Goal: Transaction & Acquisition: Book appointment/travel/reservation

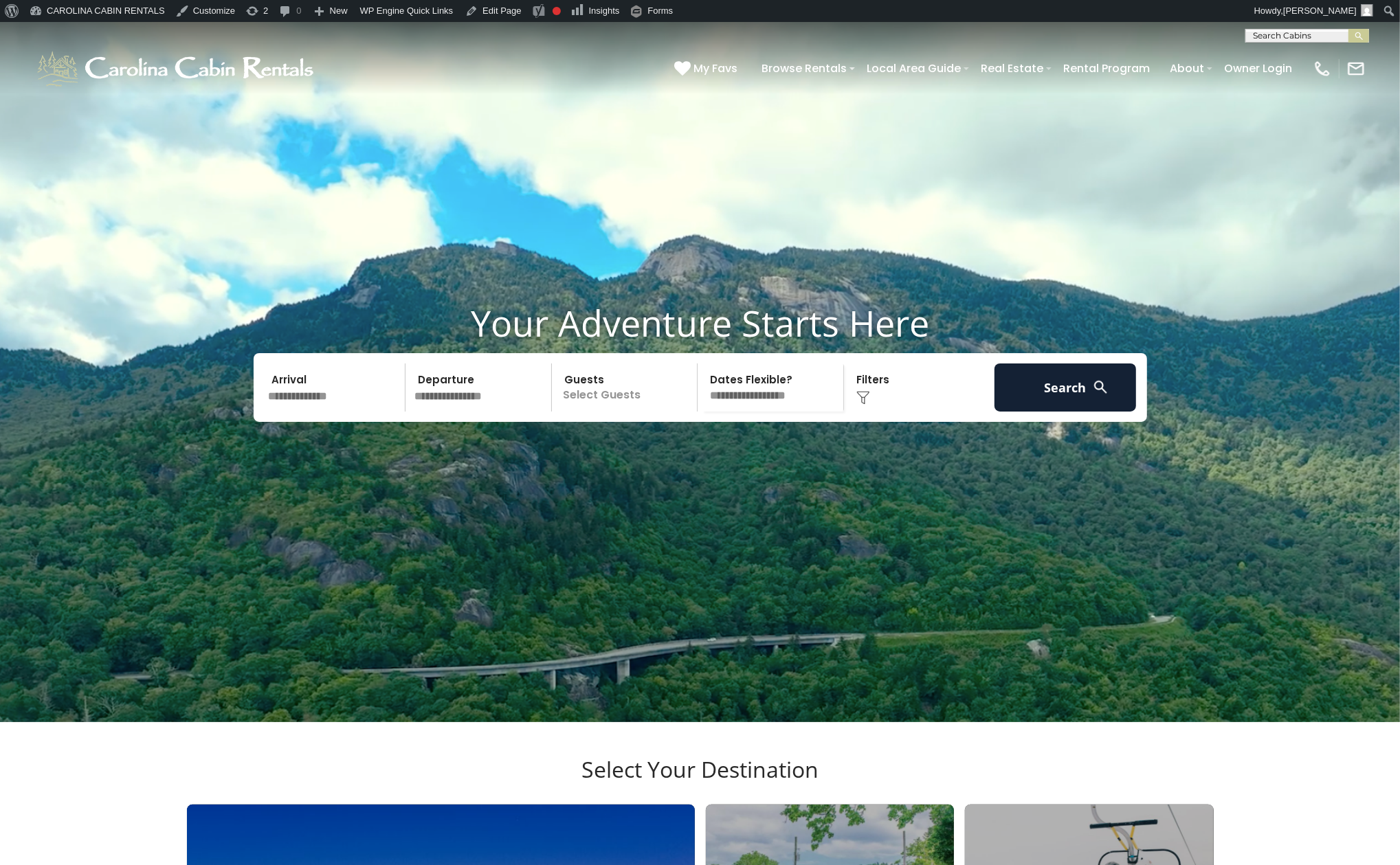
click at [1298, 39] on input "text" at bounding box center [1306, 39] width 121 height 14
type input "********"
click at [1270, 85] on em "Top of t" at bounding box center [1271, 85] width 36 height 12
click at [1361, 40] on img "submit" at bounding box center [1359, 36] width 11 height 11
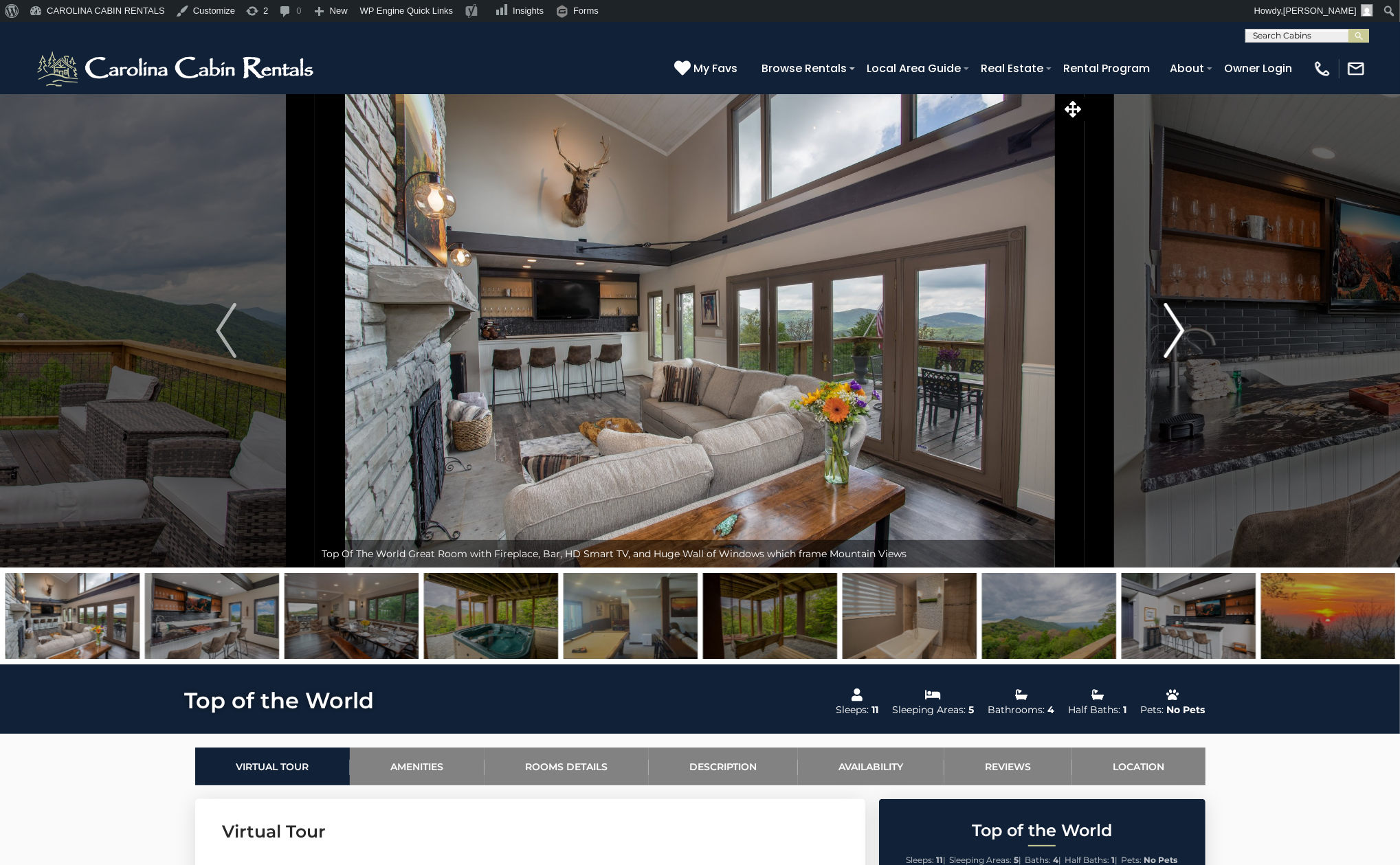
click at [1176, 353] on img "Next" at bounding box center [1174, 330] width 21 height 55
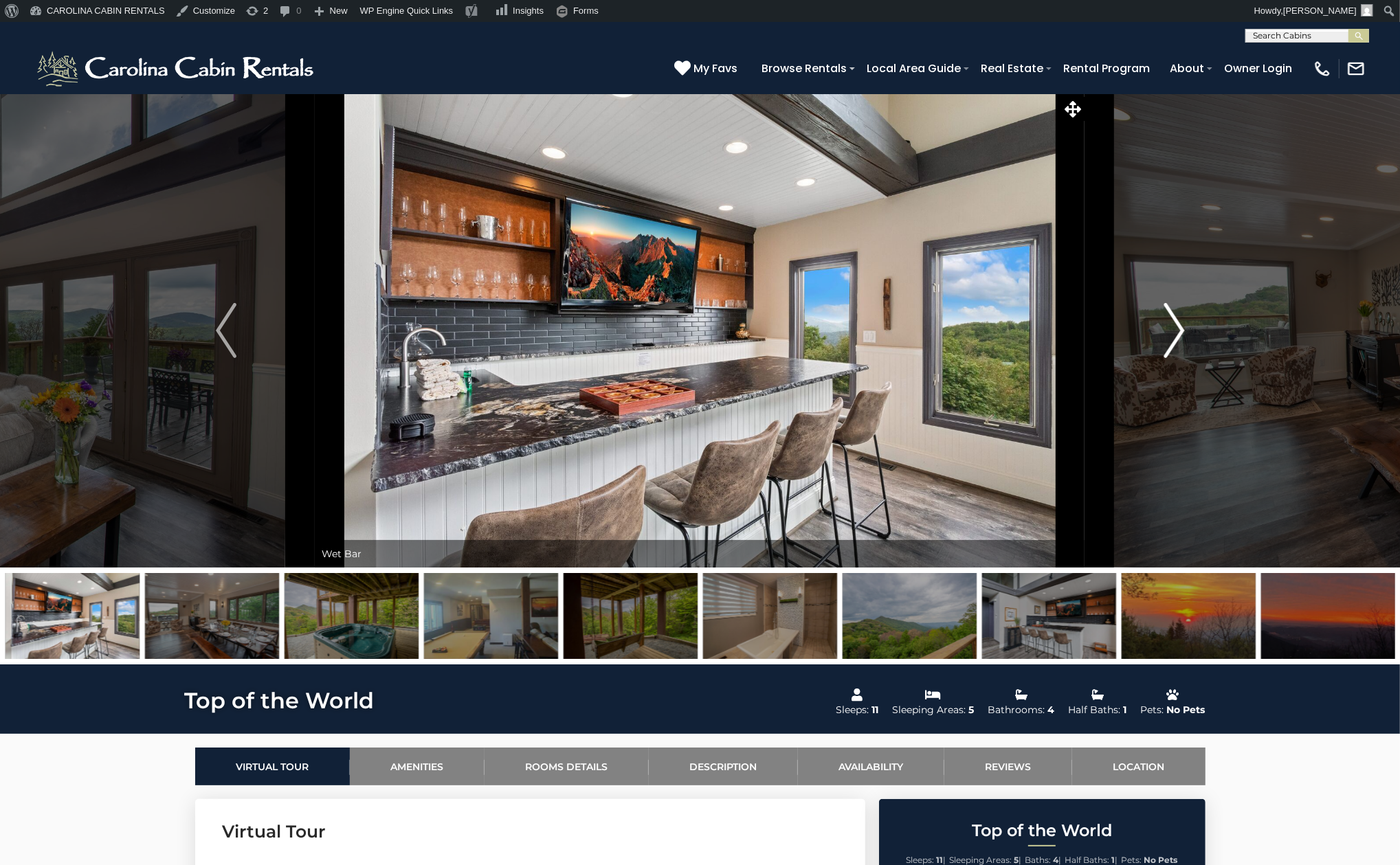
click at [1176, 353] on img "Next" at bounding box center [1174, 330] width 21 height 55
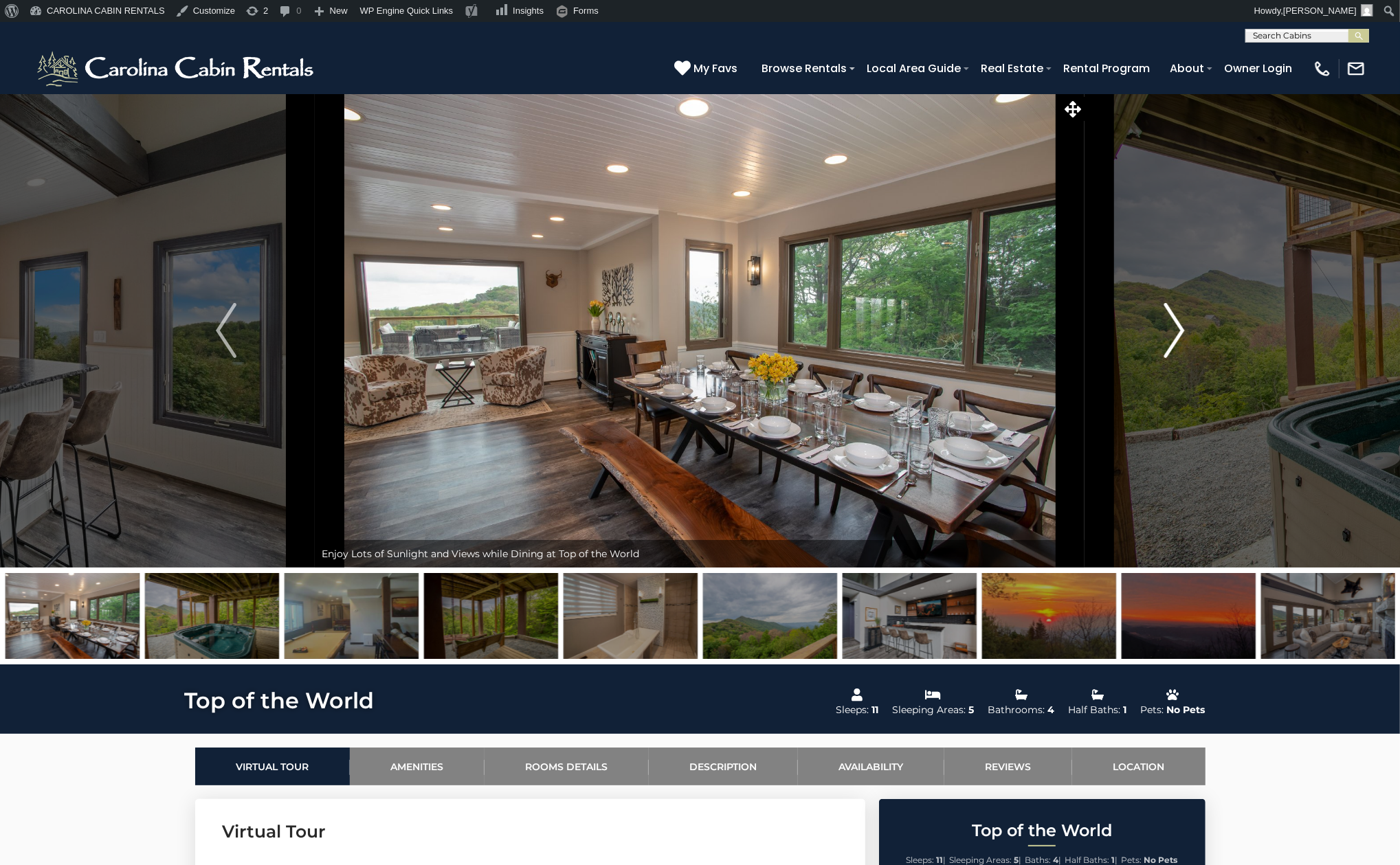
click at [1176, 353] on img "Next" at bounding box center [1174, 330] width 21 height 55
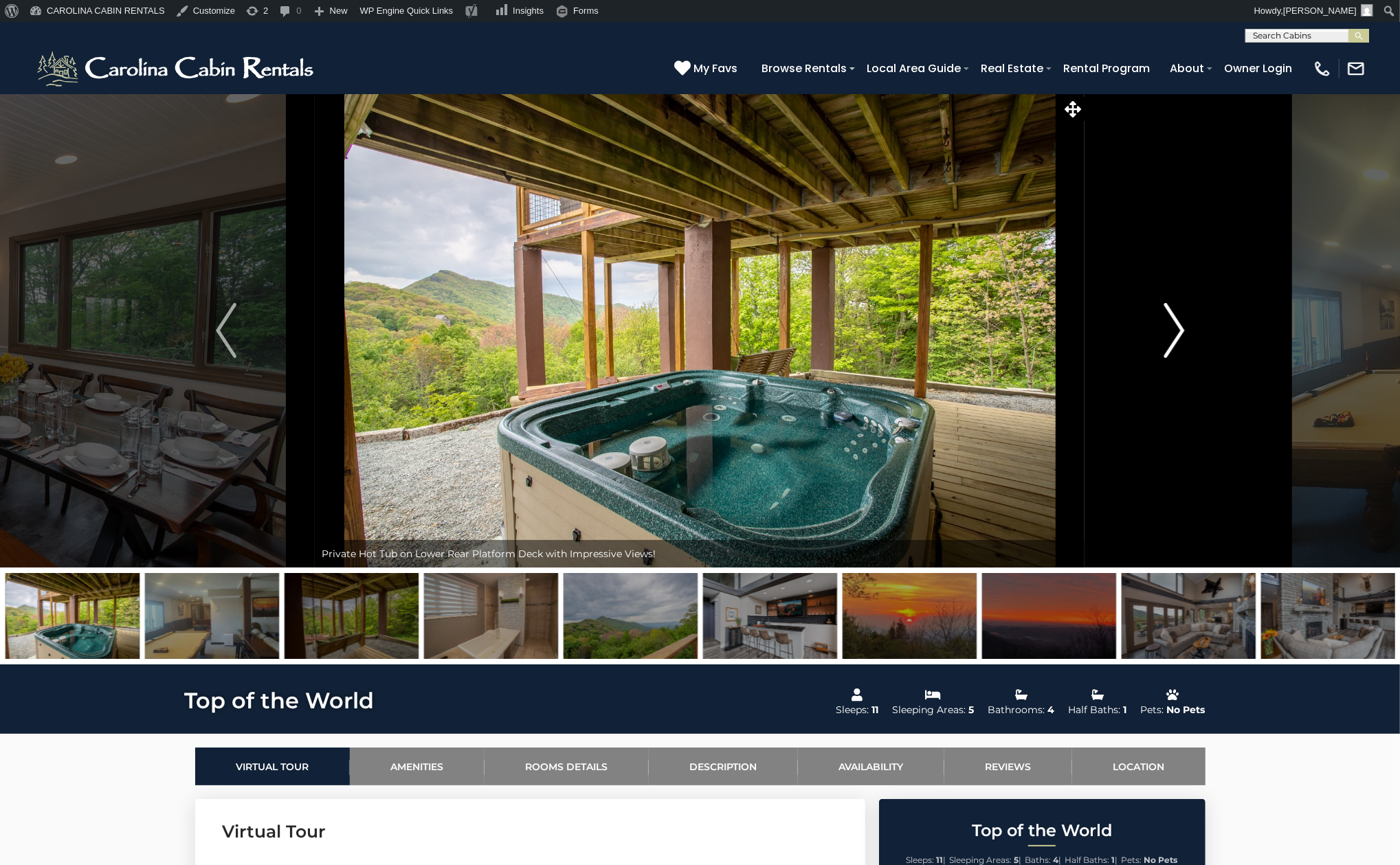
click at [1176, 353] on img "Next" at bounding box center [1174, 330] width 21 height 55
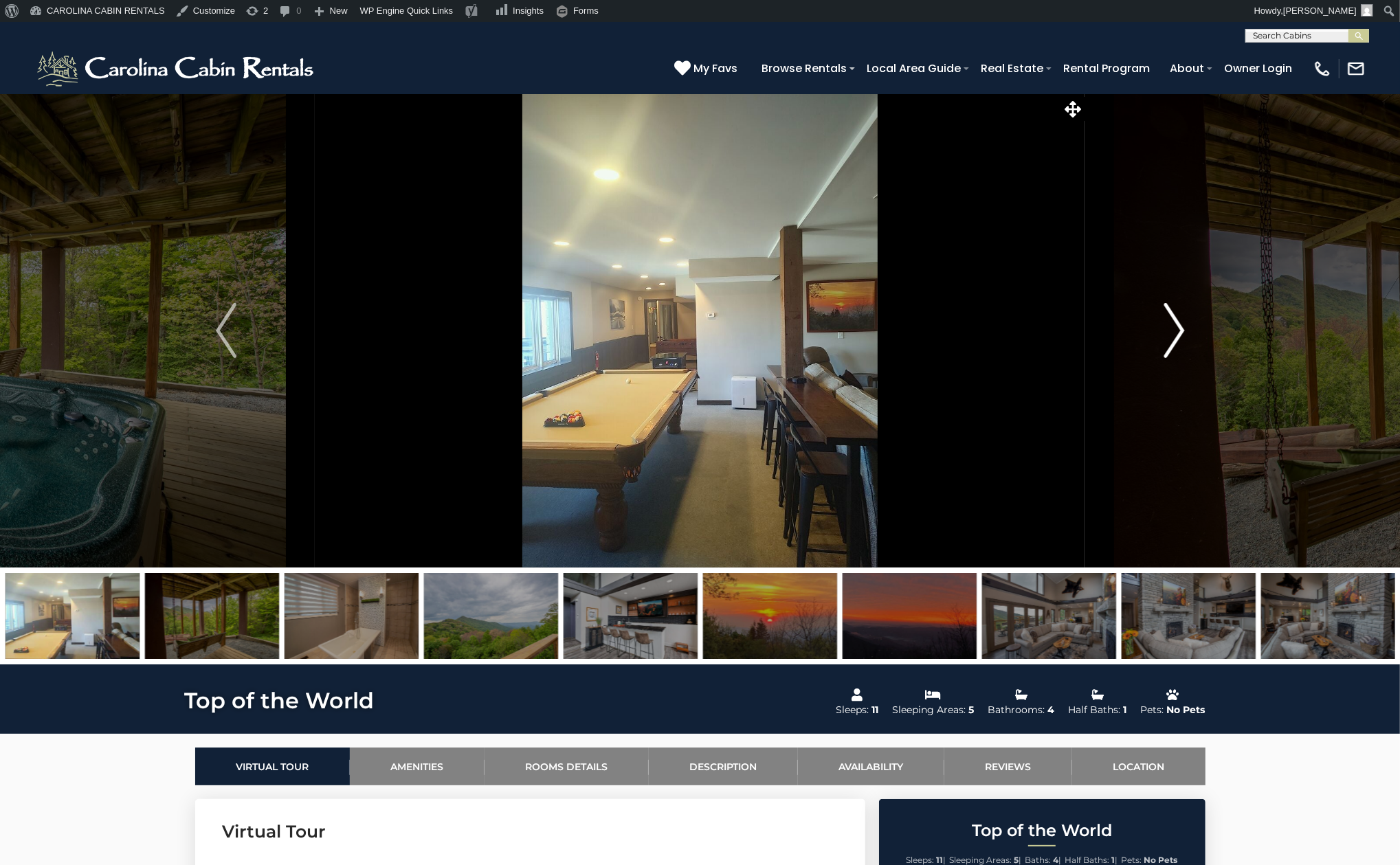
click at [1176, 353] on img "Next" at bounding box center [1174, 330] width 21 height 55
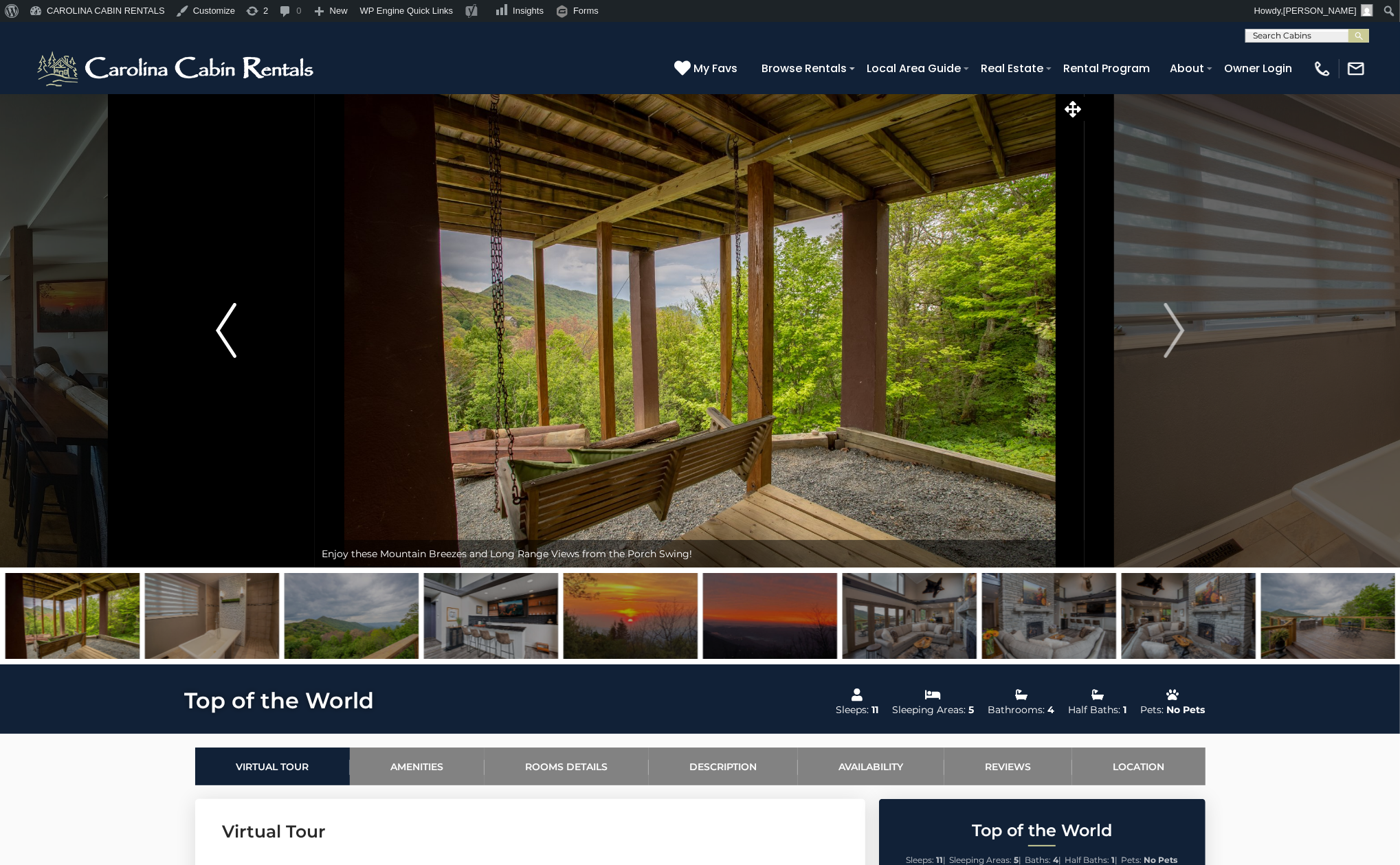
click at [223, 331] on img "Previous" at bounding box center [226, 330] width 21 height 55
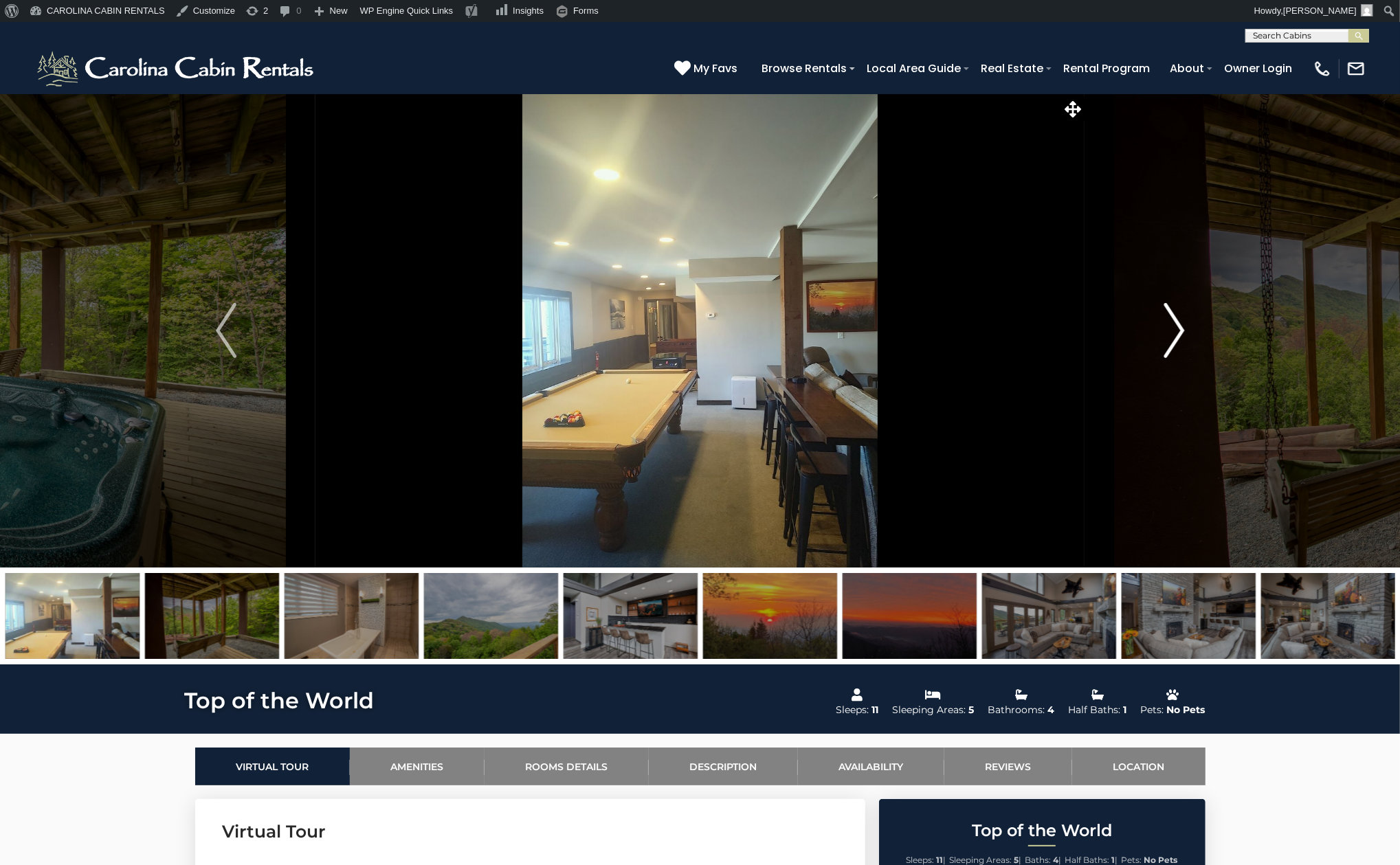
click at [1178, 332] on img "Next" at bounding box center [1174, 330] width 21 height 55
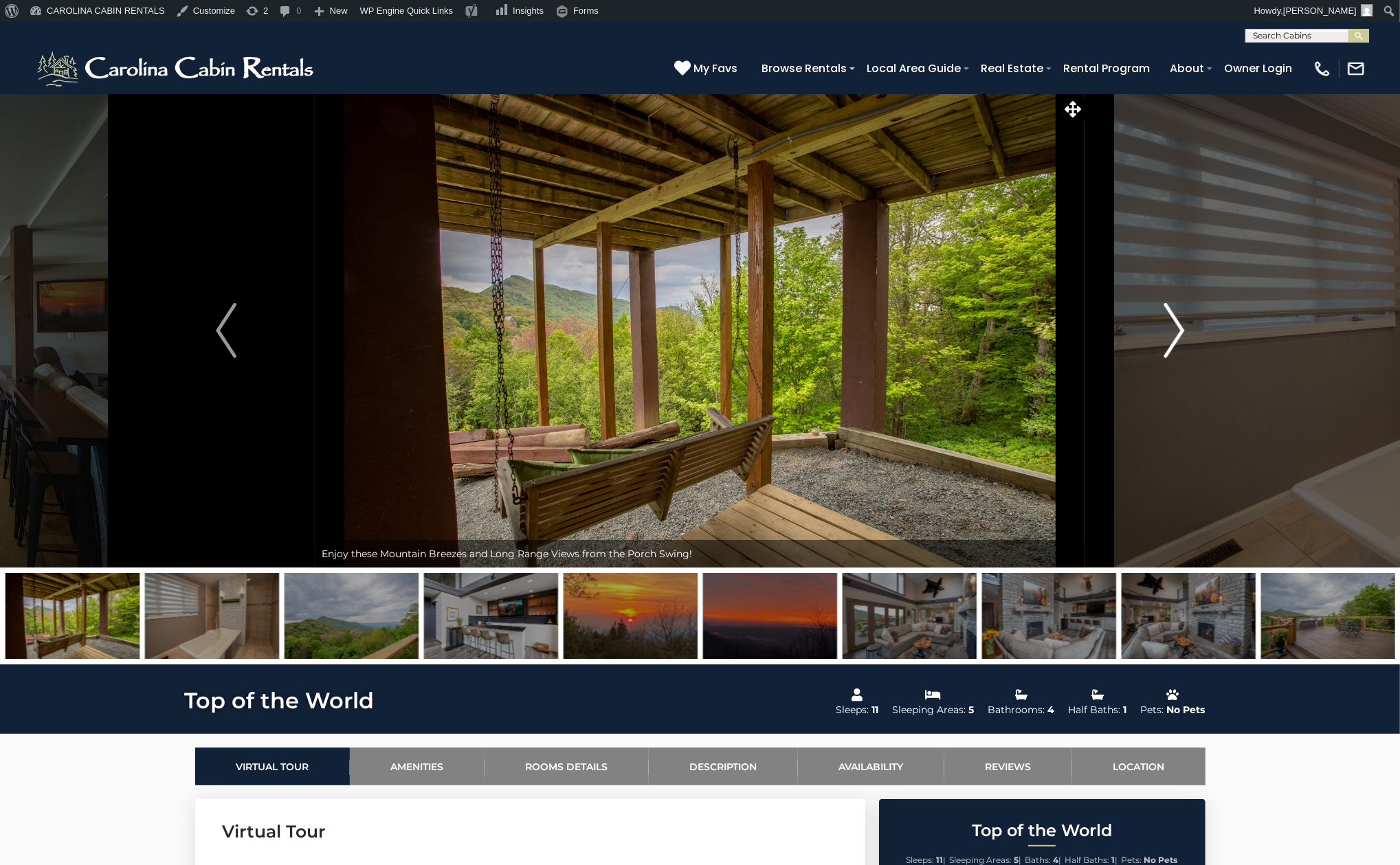
click at [1178, 332] on img "Next" at bounding box center [1174, 330] width 21 height 55
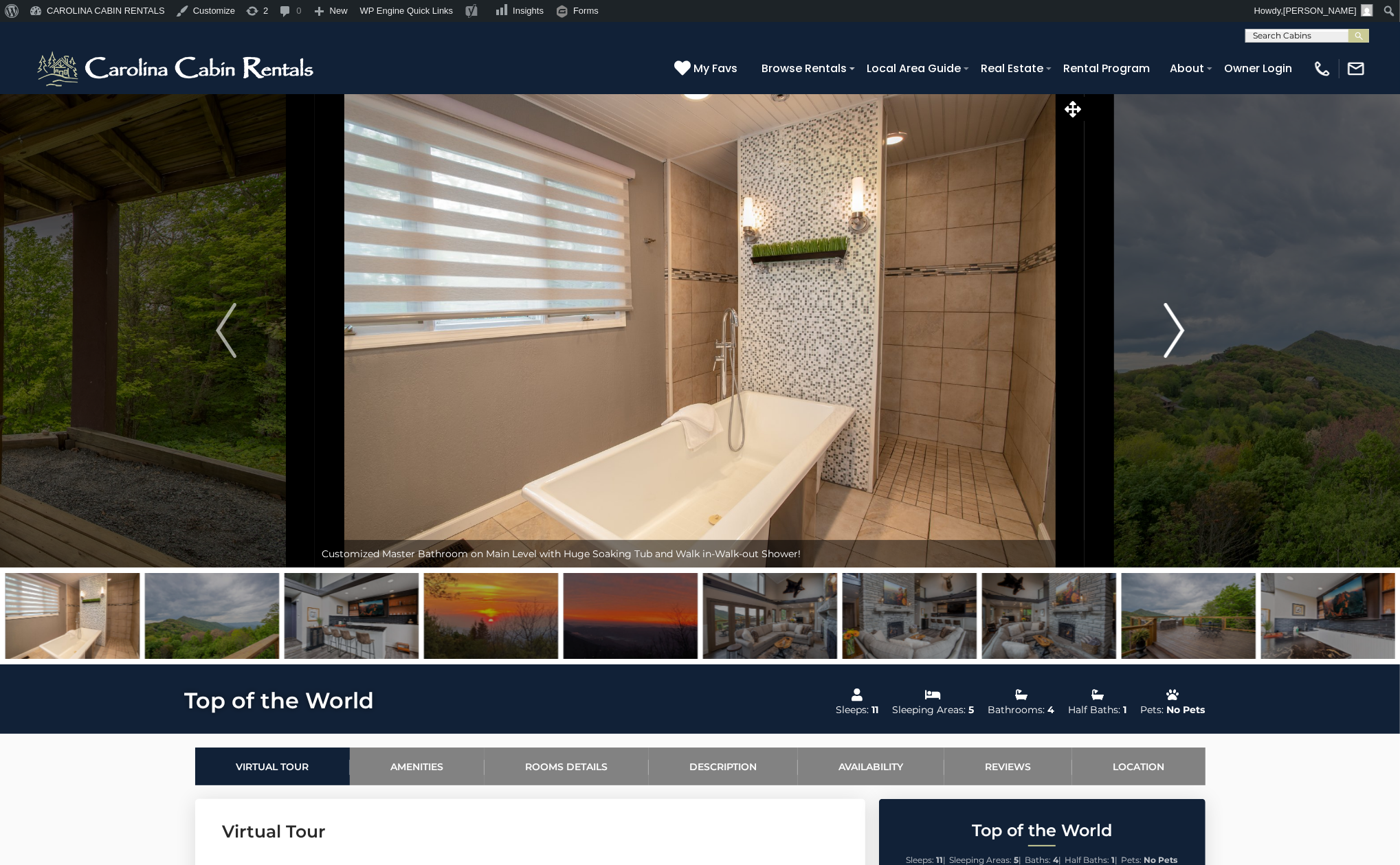
click at [1178, 332] on img "Next" at bounding box center [1174, 330] width 21 height 55
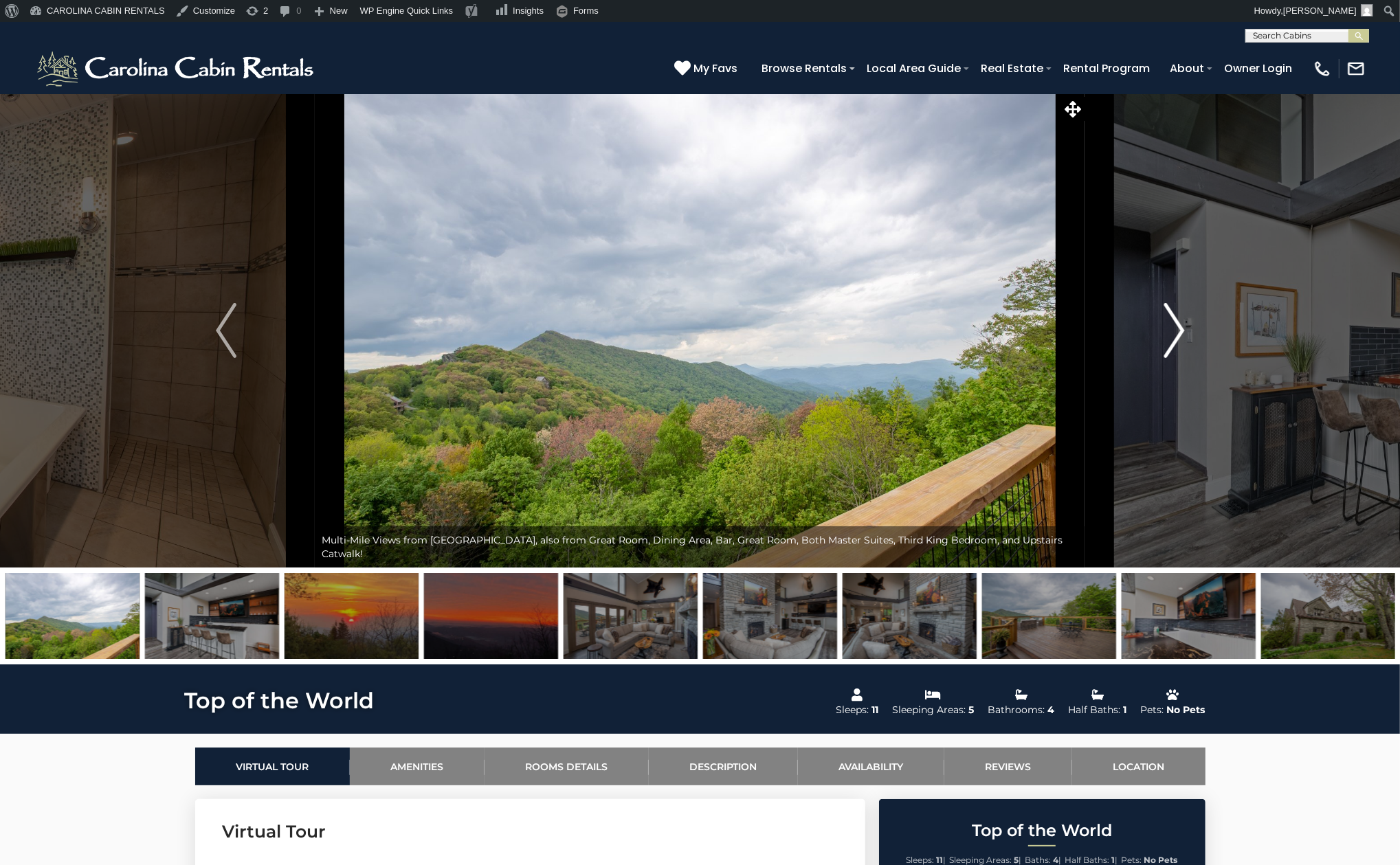
click at [1178, 332] on img "Next" at bounding box center [1174, 330] width 21 height 55
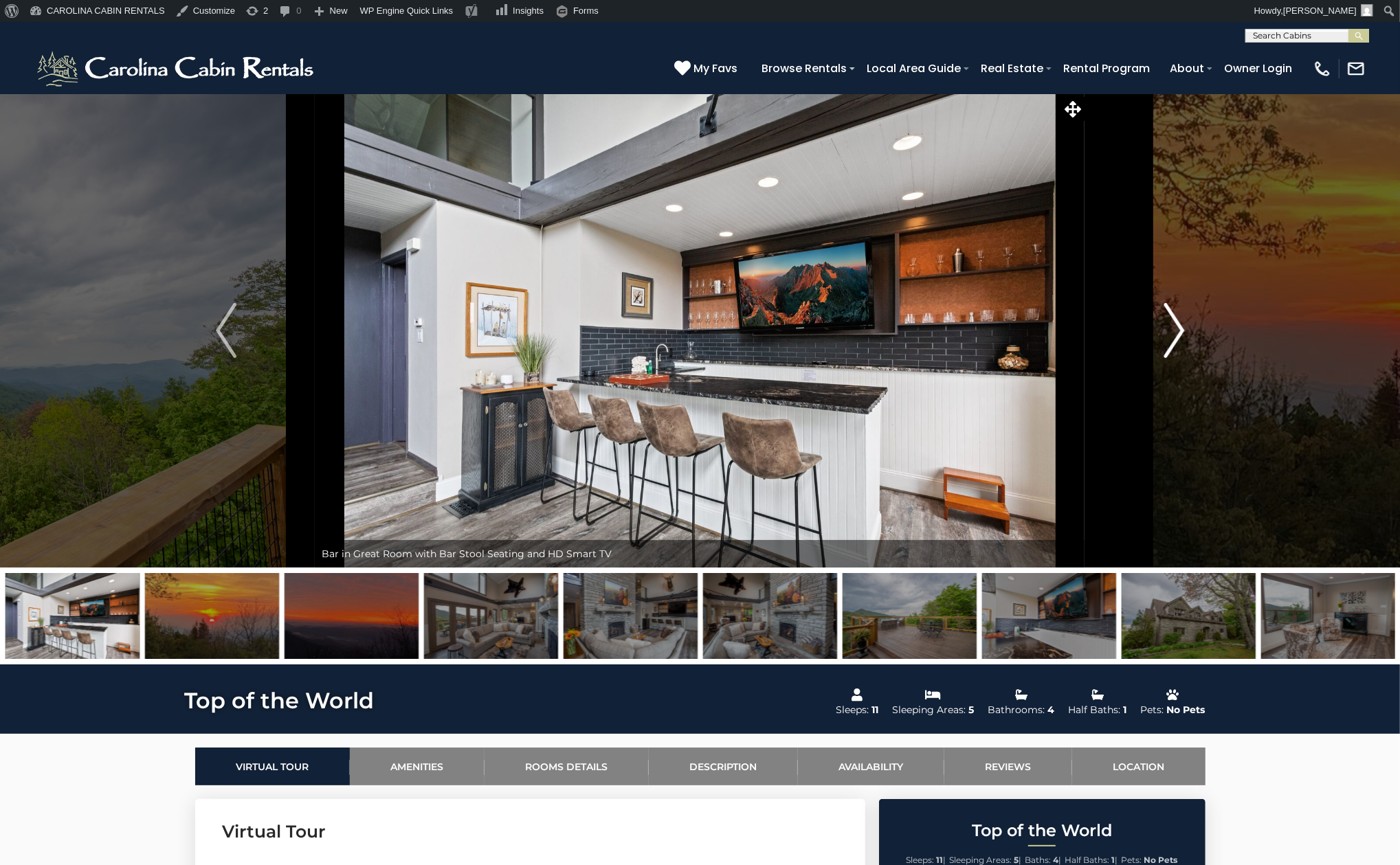
click at [1178, 332] on img "Next" at bounding box center [1174, 330] width 21 height 55
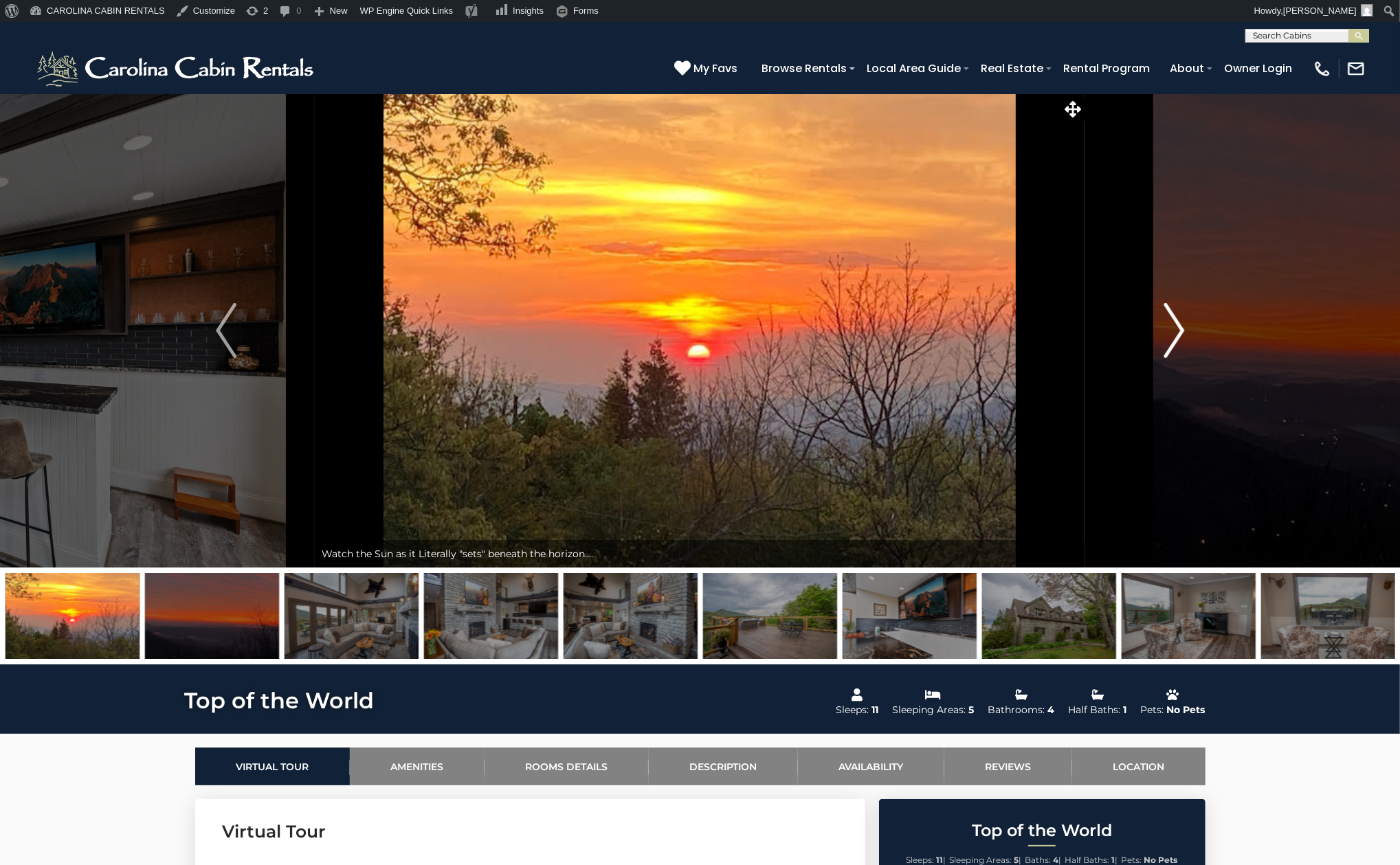
click at [1178, 332] on img "Next" at bounding box center [1174, 330] width 21 height 55
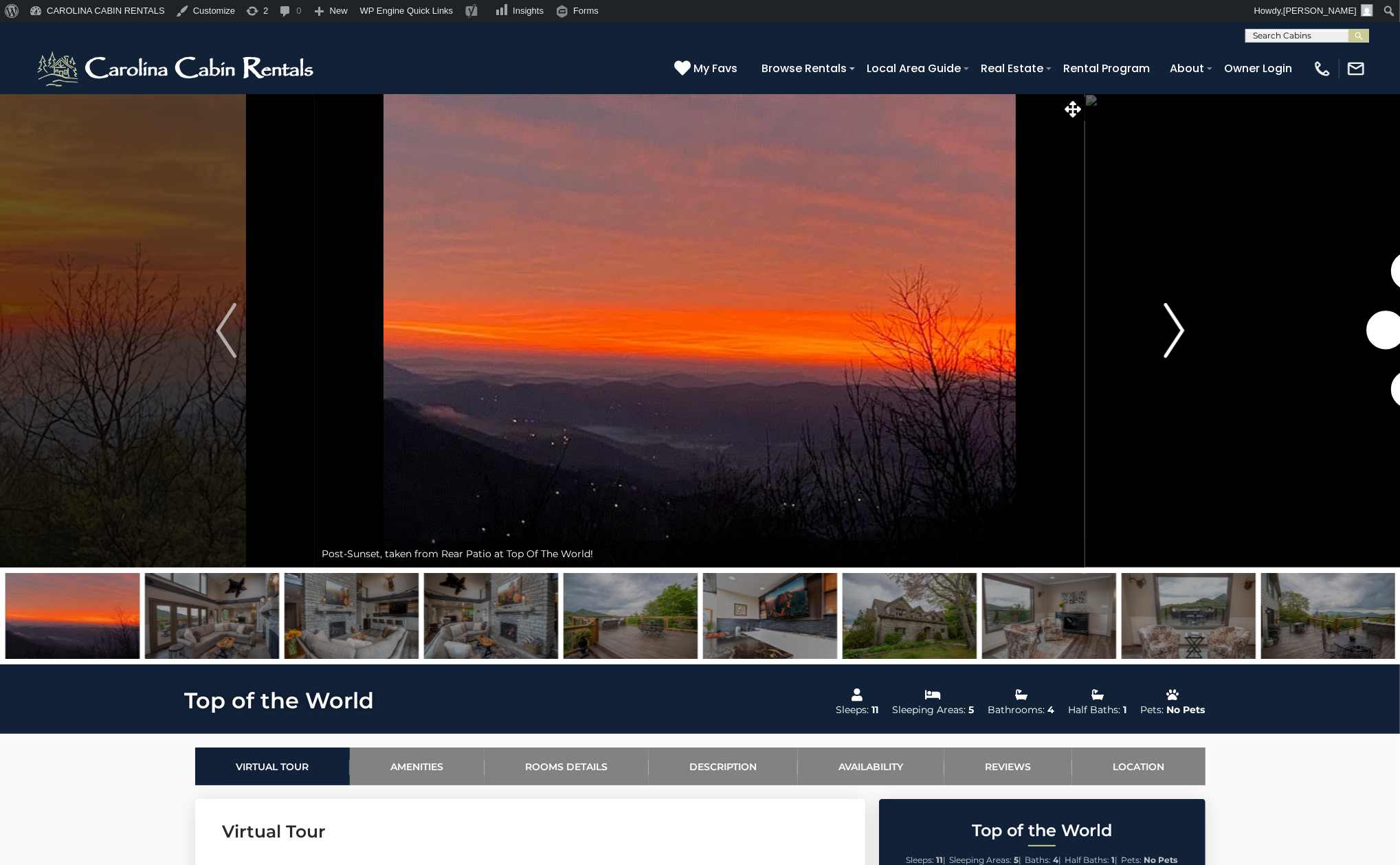
click at [1178, 332] on img "Next" at bounding box center [1174, 330] width 21 height 55
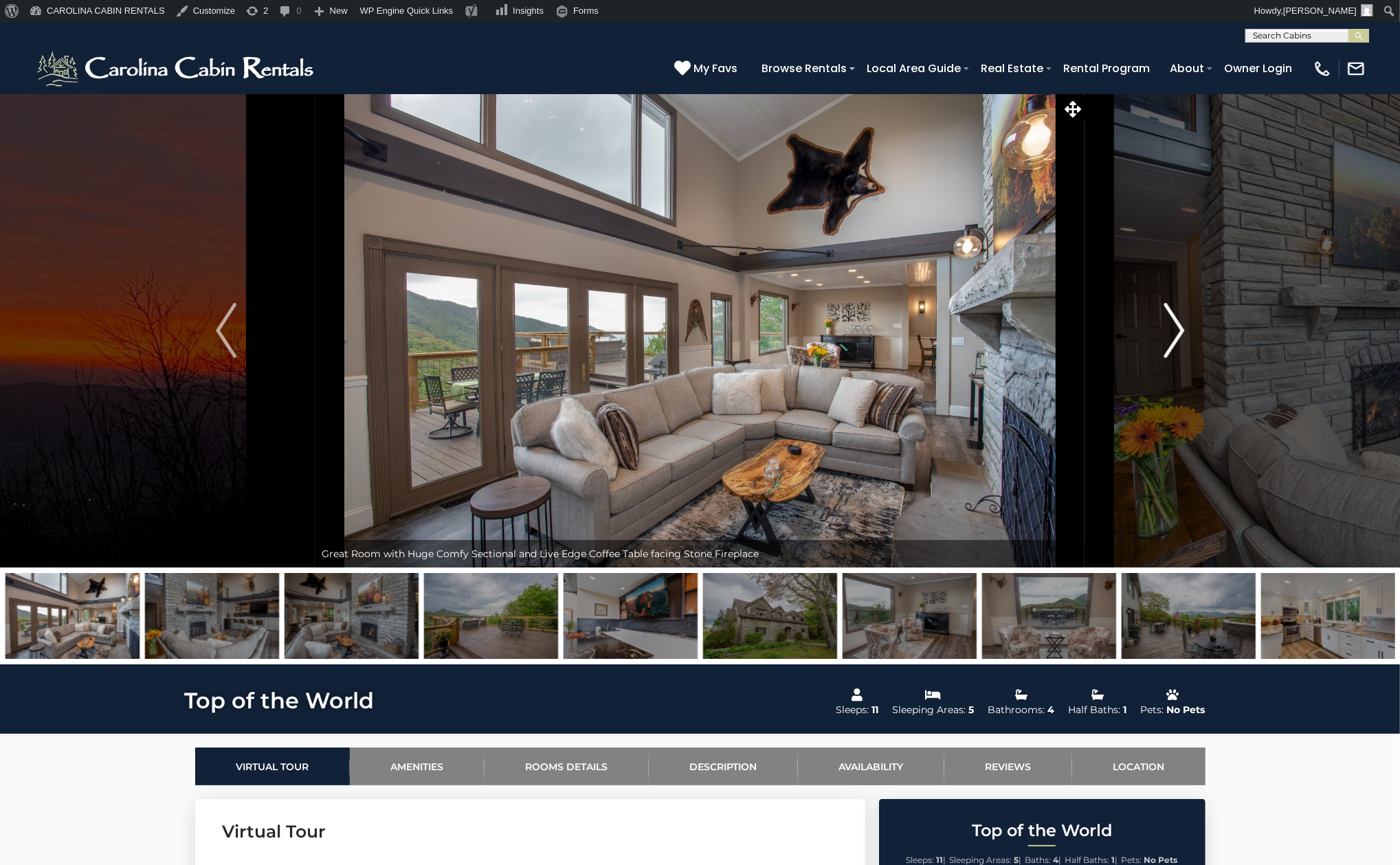
click at [1178, 332] on img "Next" at bounding box center [1174, 330] width 21 height 55
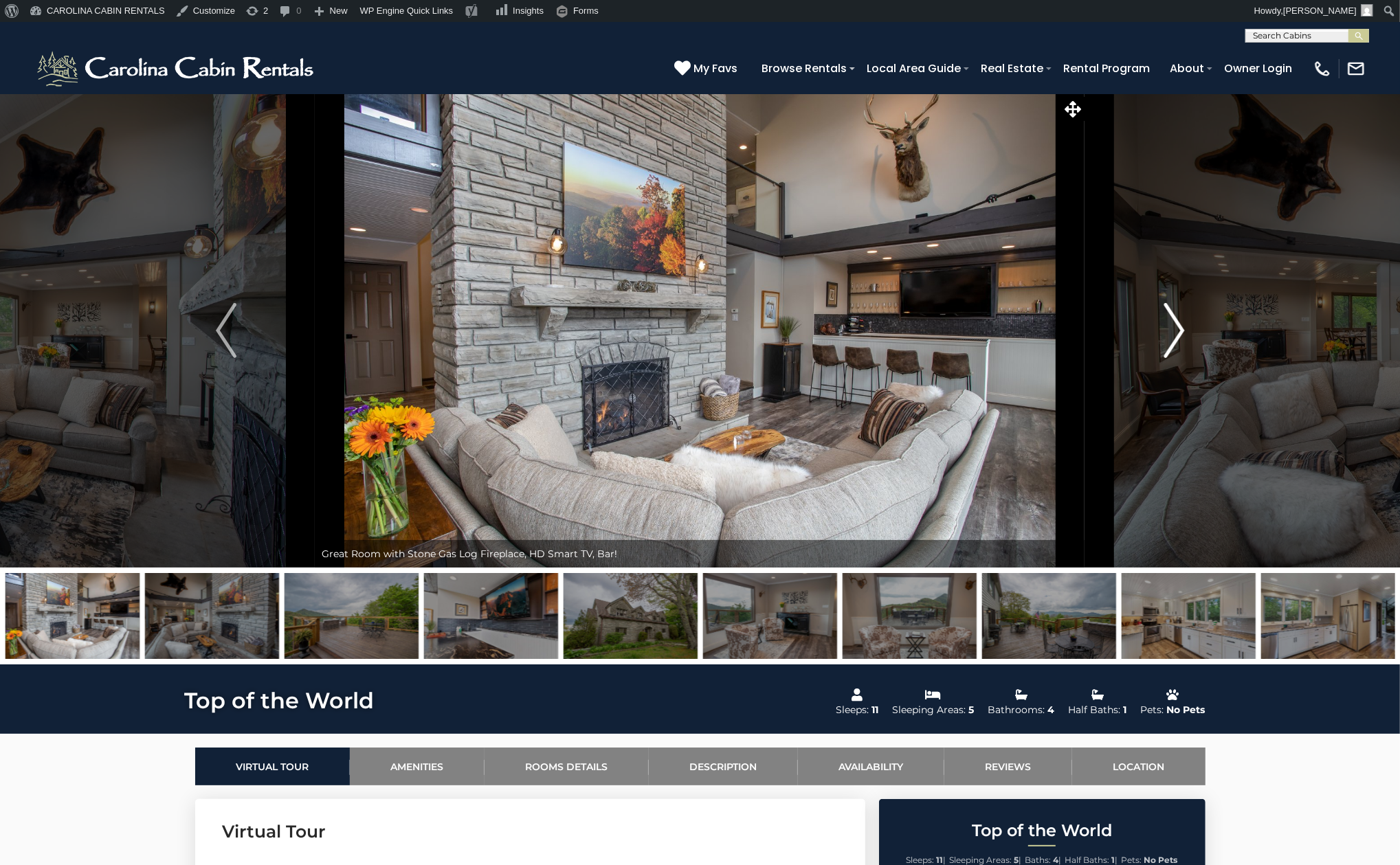
click at [1178, 332] on img "Next" at bounding box center [1174, 330] width 21 height 55
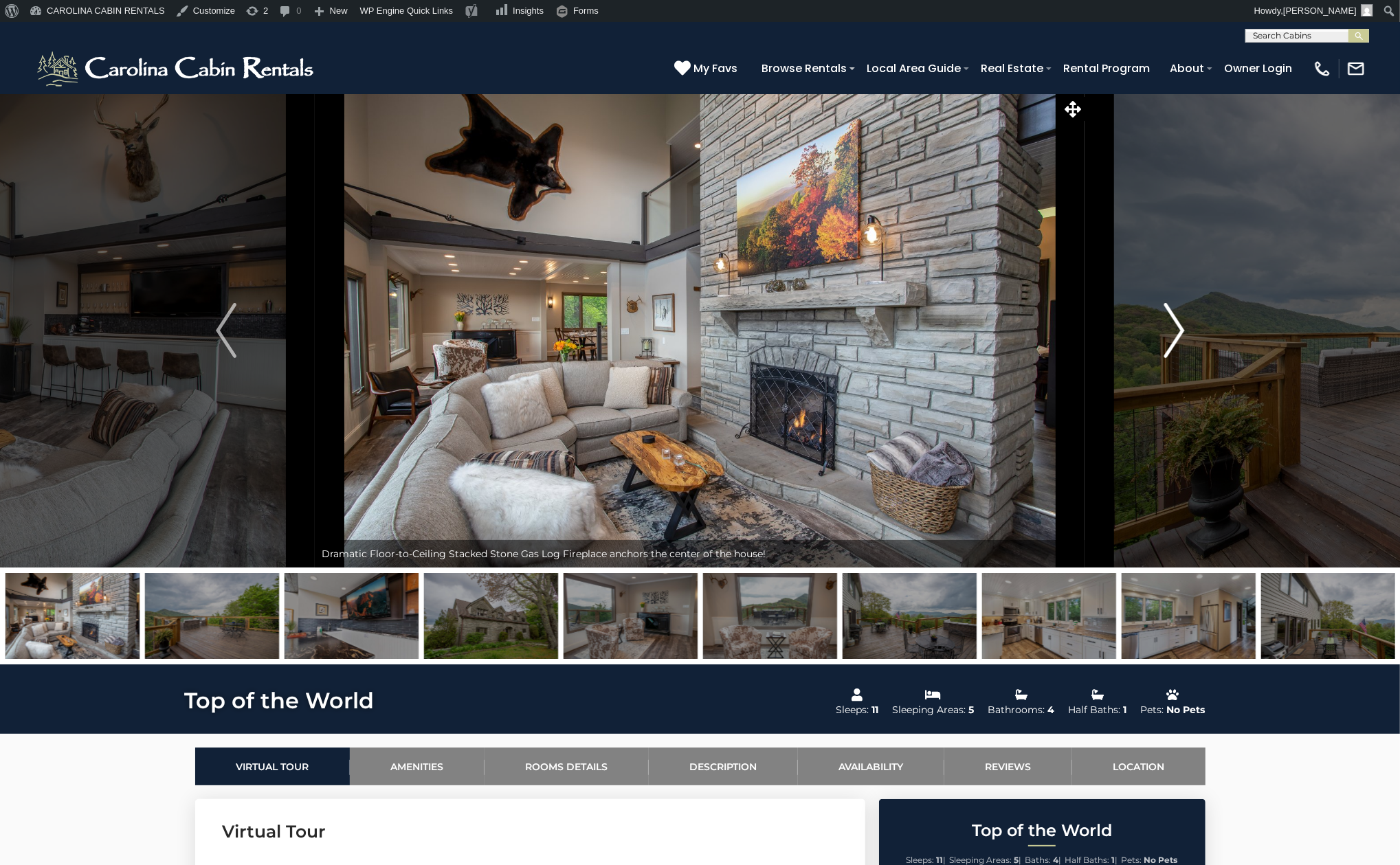
click at [1178, 332] on img "Next" at bounding box center [1174, 330] width 21 height 55
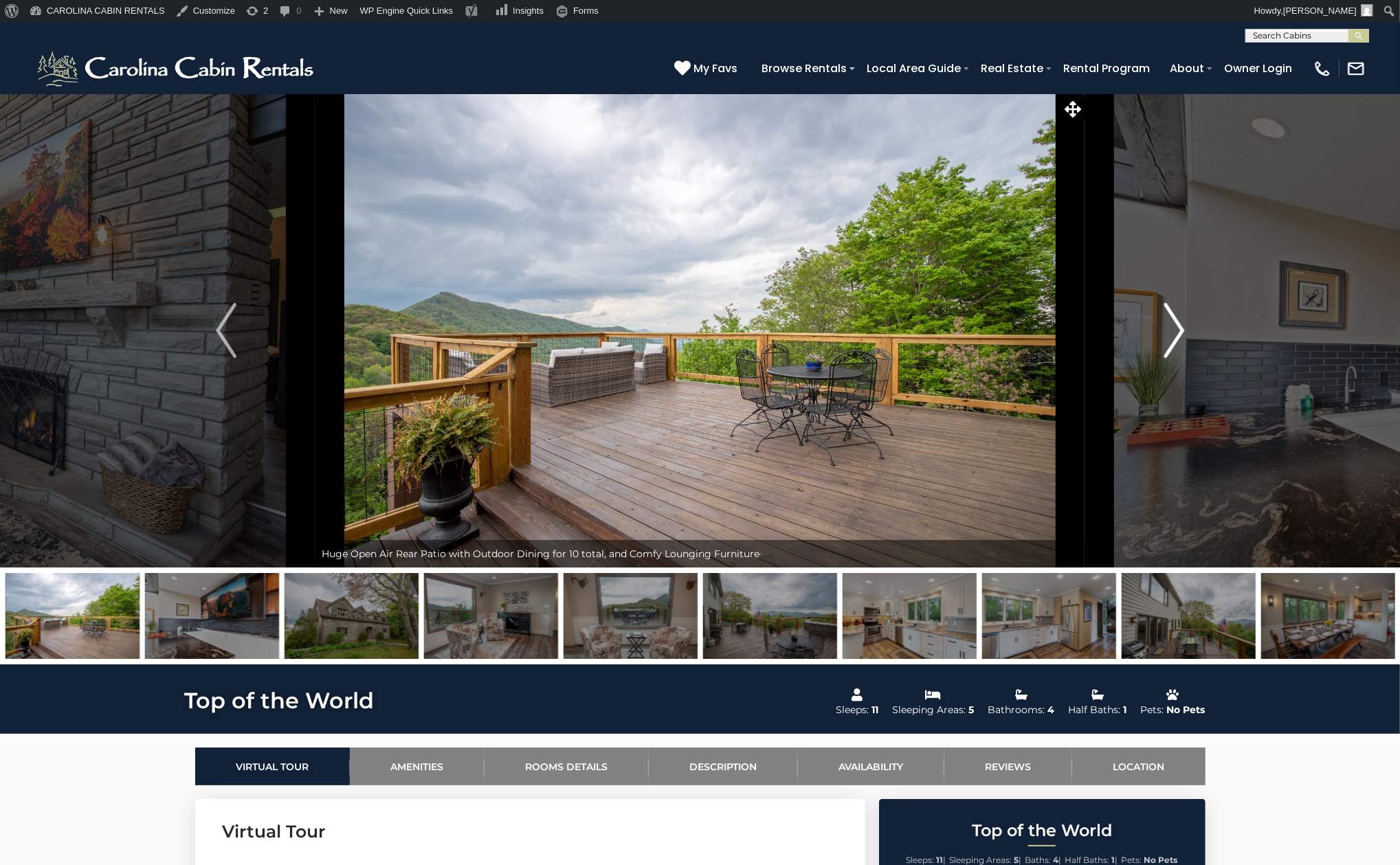
click at [1178, 332] on img "Next" at bounding box center [1174, 330] width 21 height 55
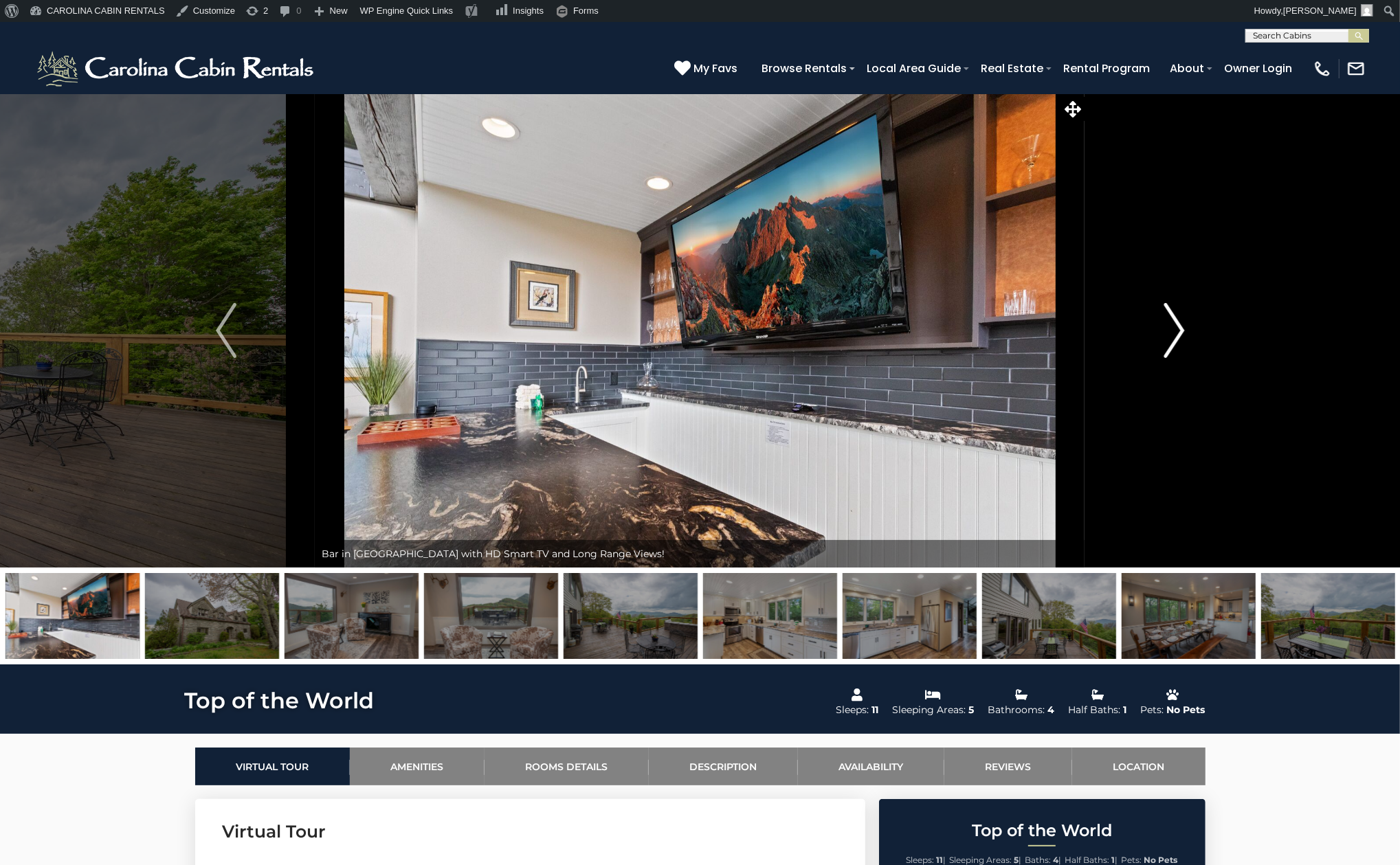
click at [1178, 332] on img "Next" at bounding box center [1174, 330] width 21 height 55
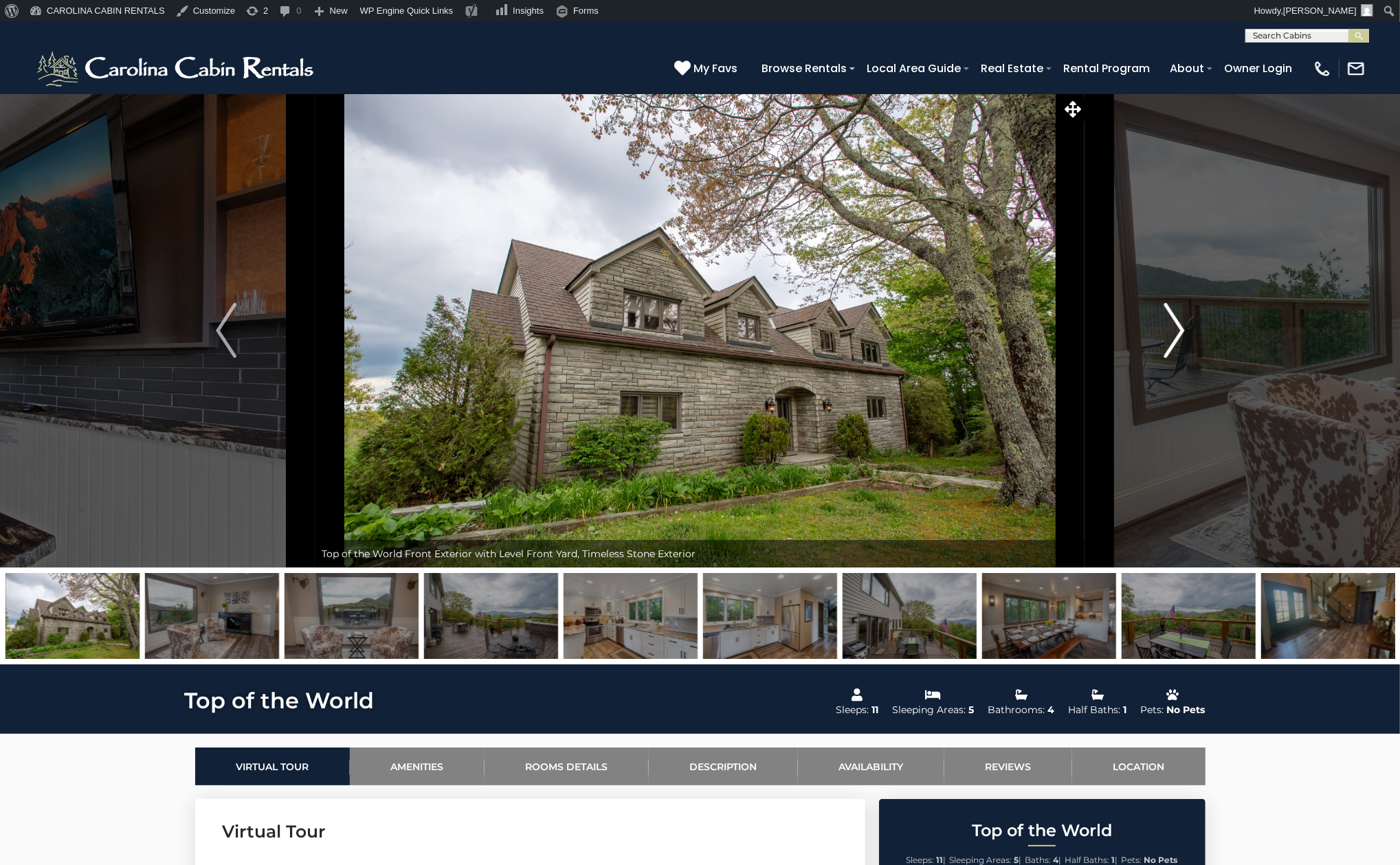
click at [1178, 332] on img "Next" at bounding box center [1174, 330] width 21 height 55
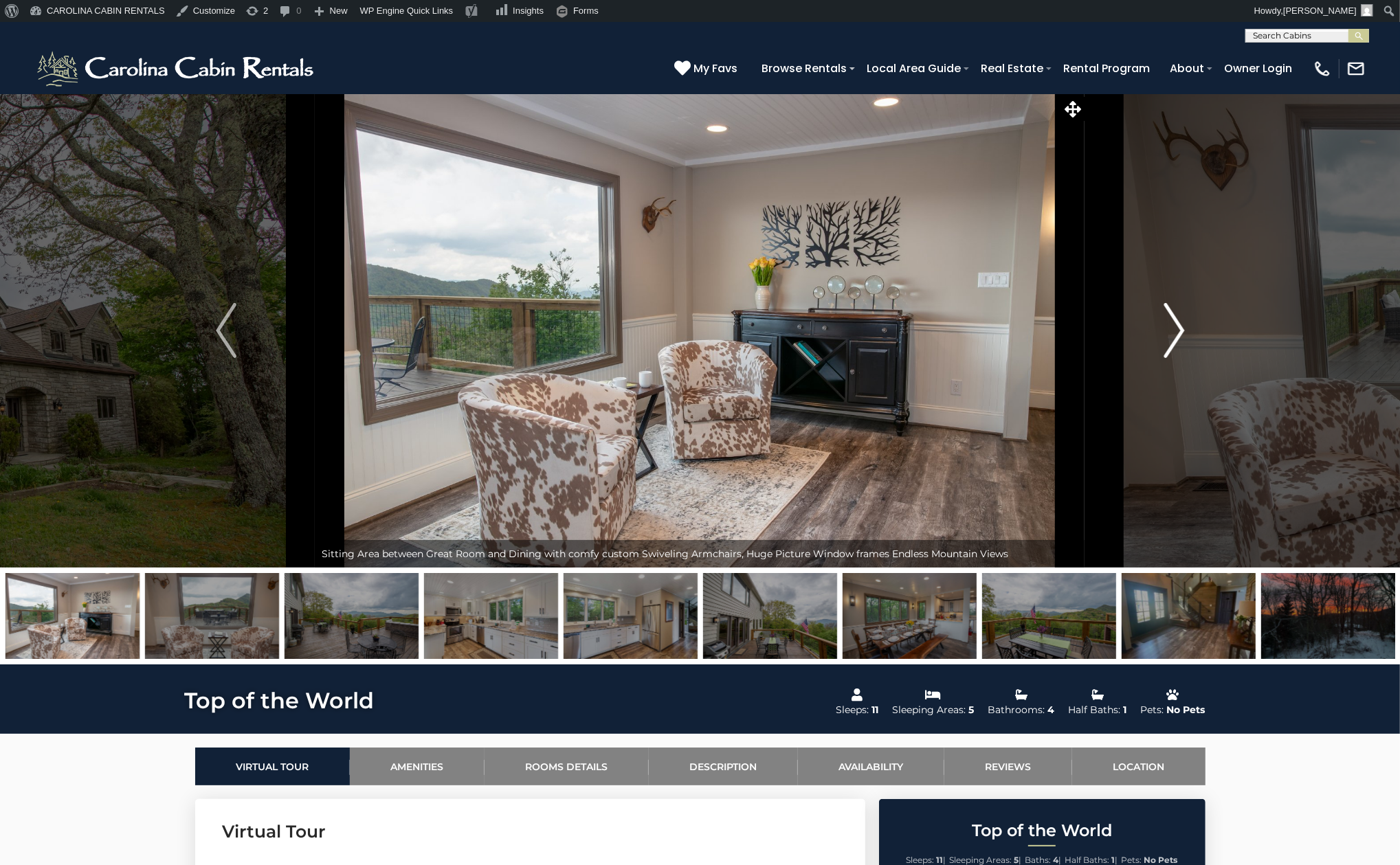
click at [1178, 332] on img "Next" at bounding box center [1174, 330] width 21 height 55
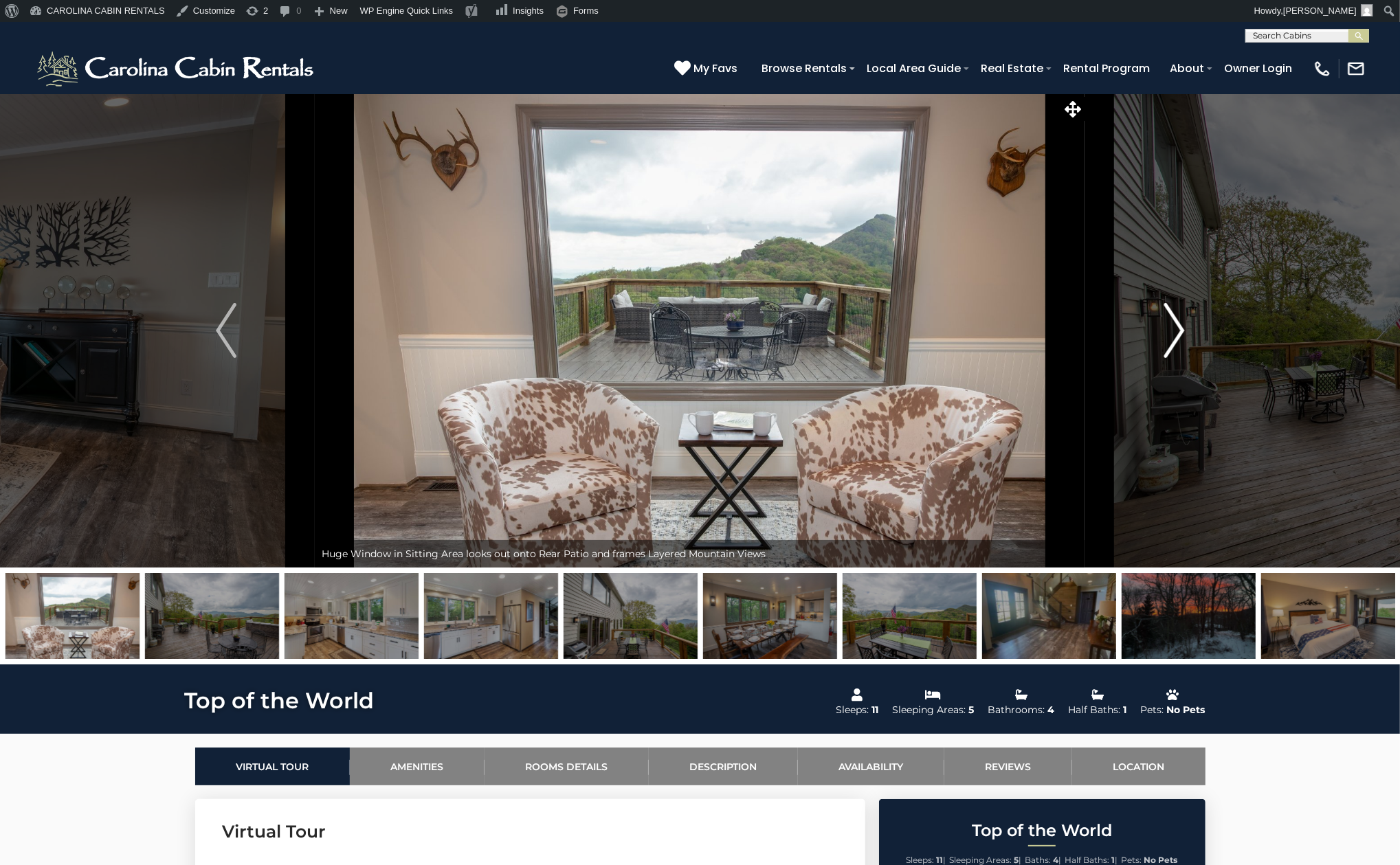
click at [1178, 332] on img "Next" at bounding box center [1174, 330] width 21 height 55
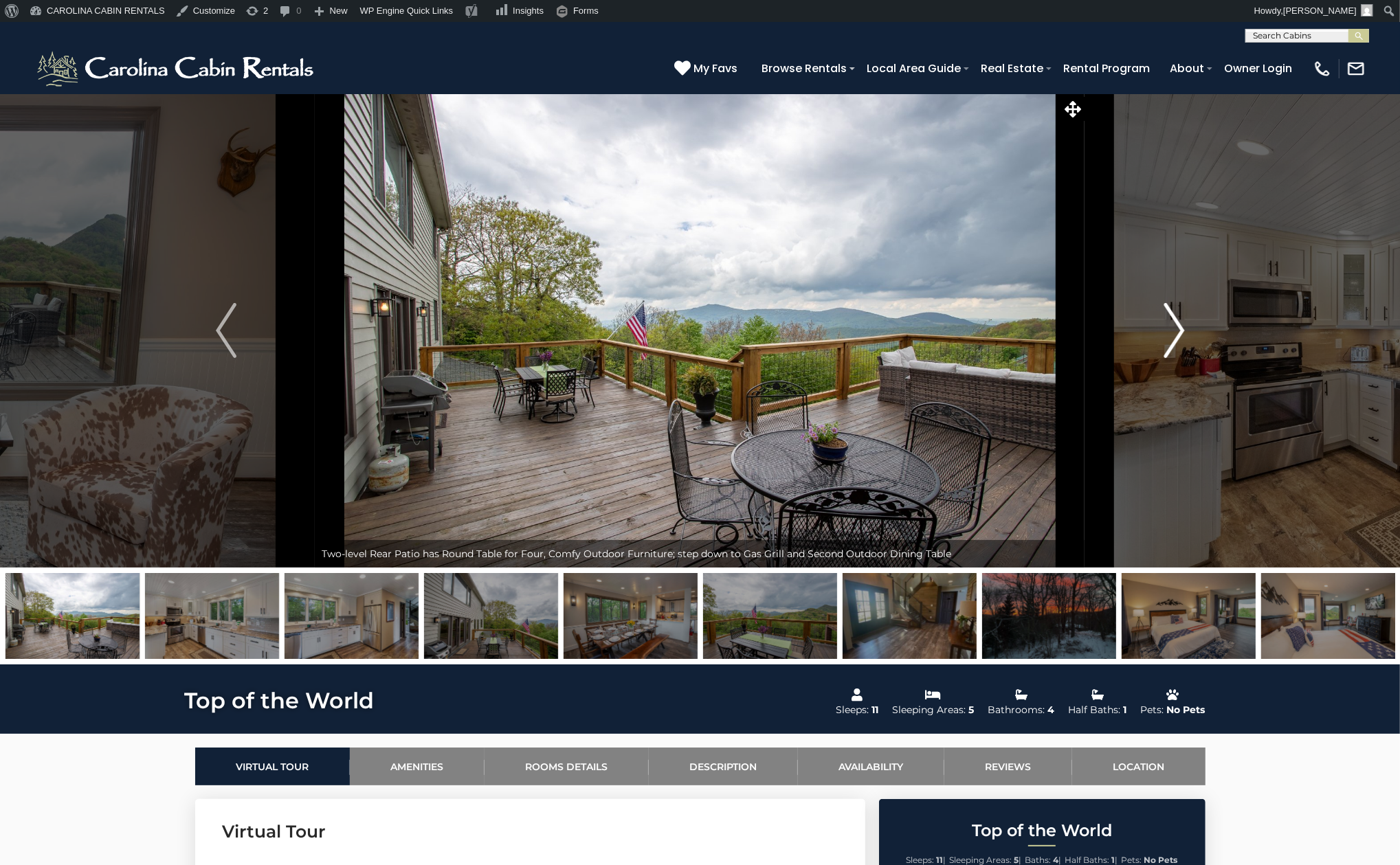
click at [1178, 332] on img "Next" at bounding box center [1174, 330] width 21 height 55
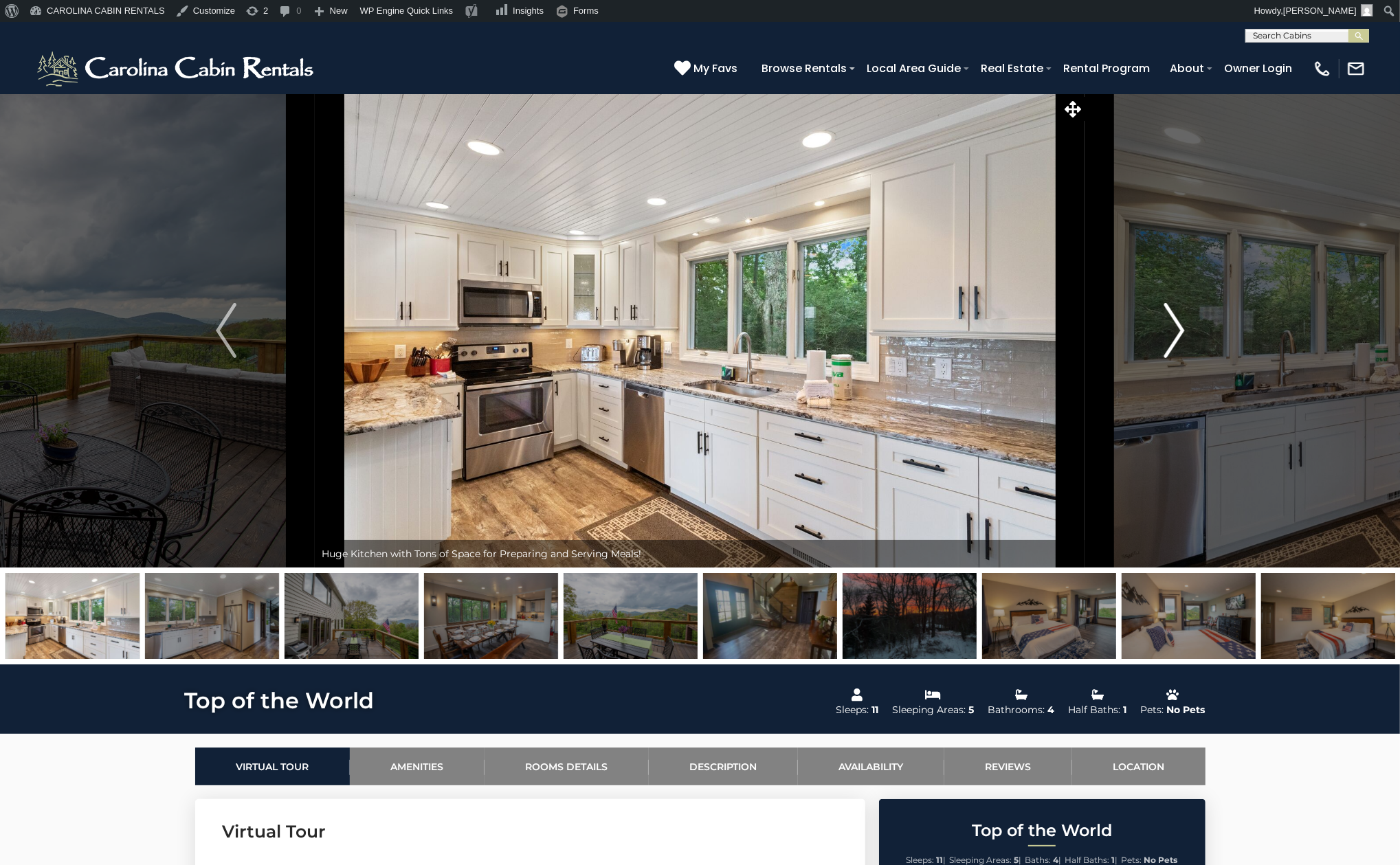
click at [1178, 332] on img "Next" at bounding box center [1174, 330] width 21 height 55
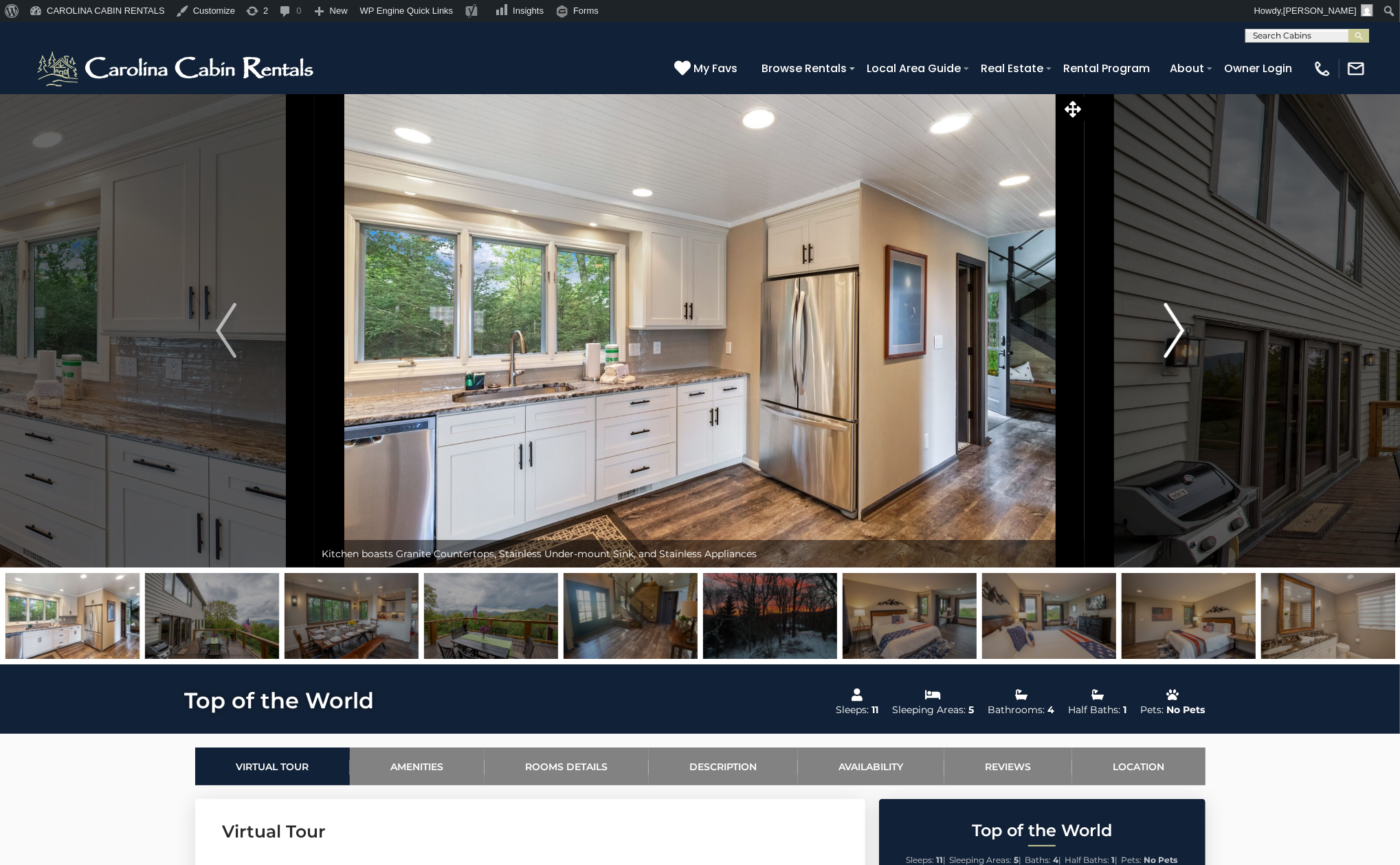
click at [1178, 332] on img "Next" at bounding box center [1174, 330] width 21 height 55
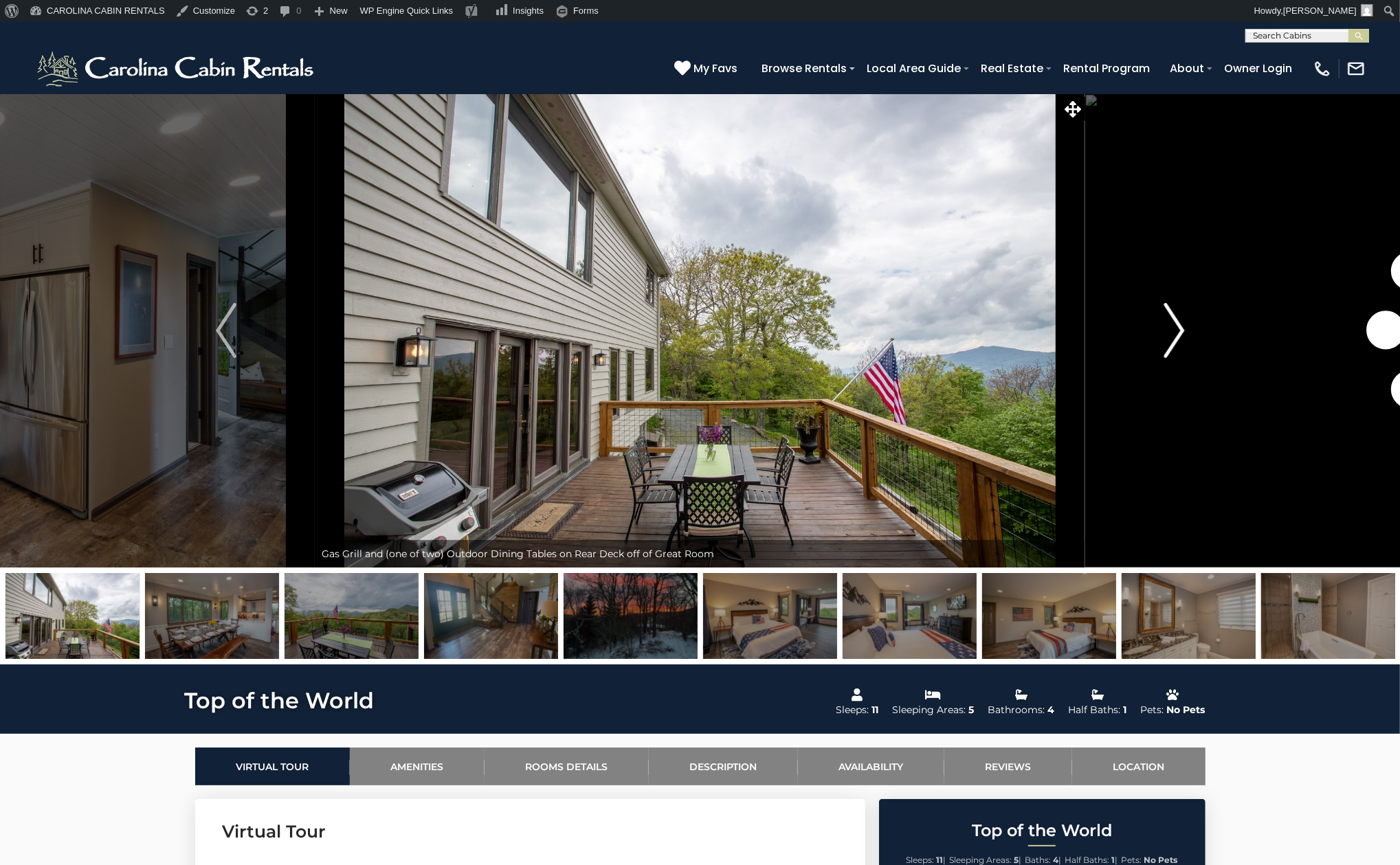
click at [1178, 332] on img "Next" at bounding box center [1174, 330] width 21 height 55
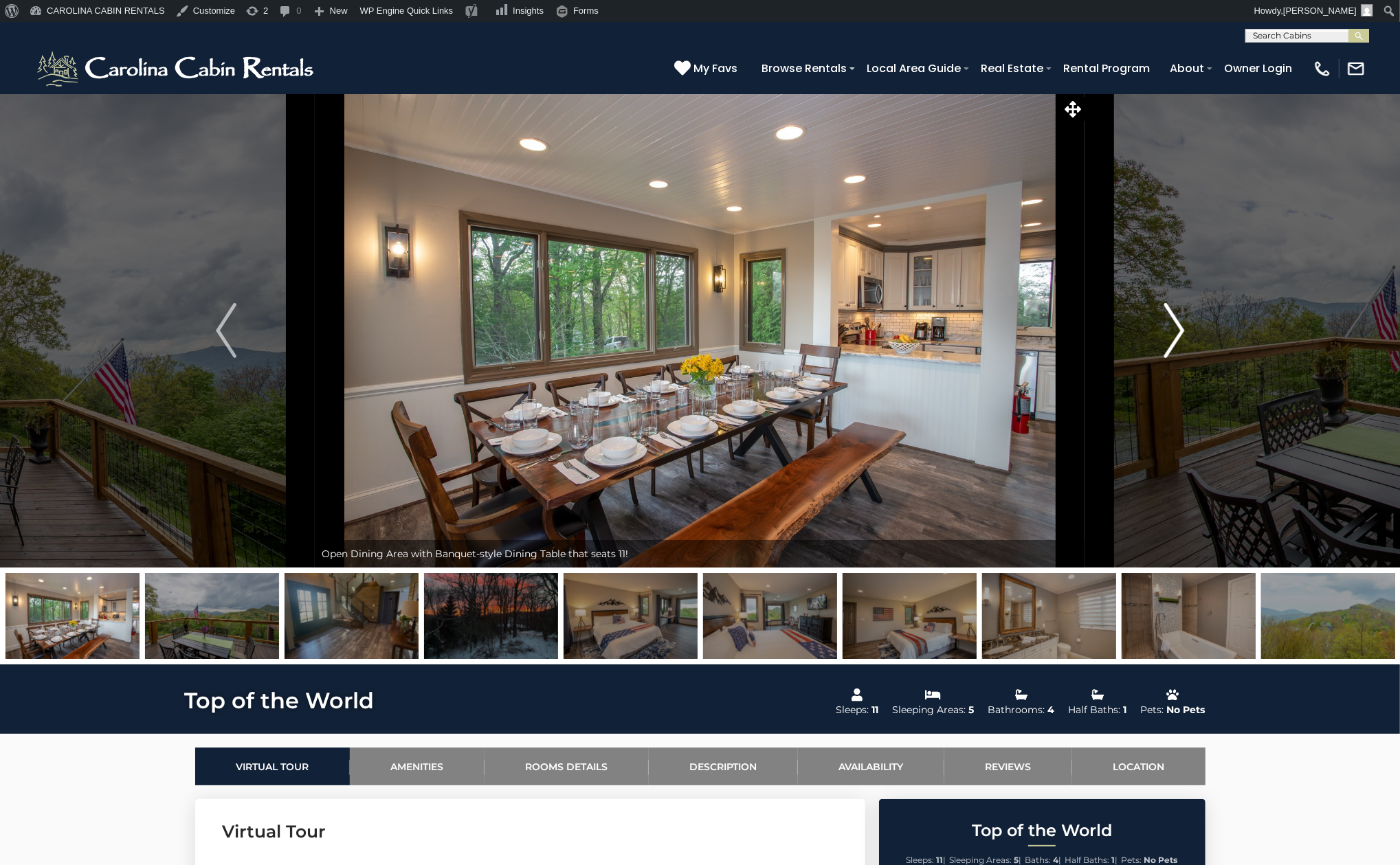
click at [1178, 332] on img "Next" at bounding box center [1174, 330] width 21 height 55
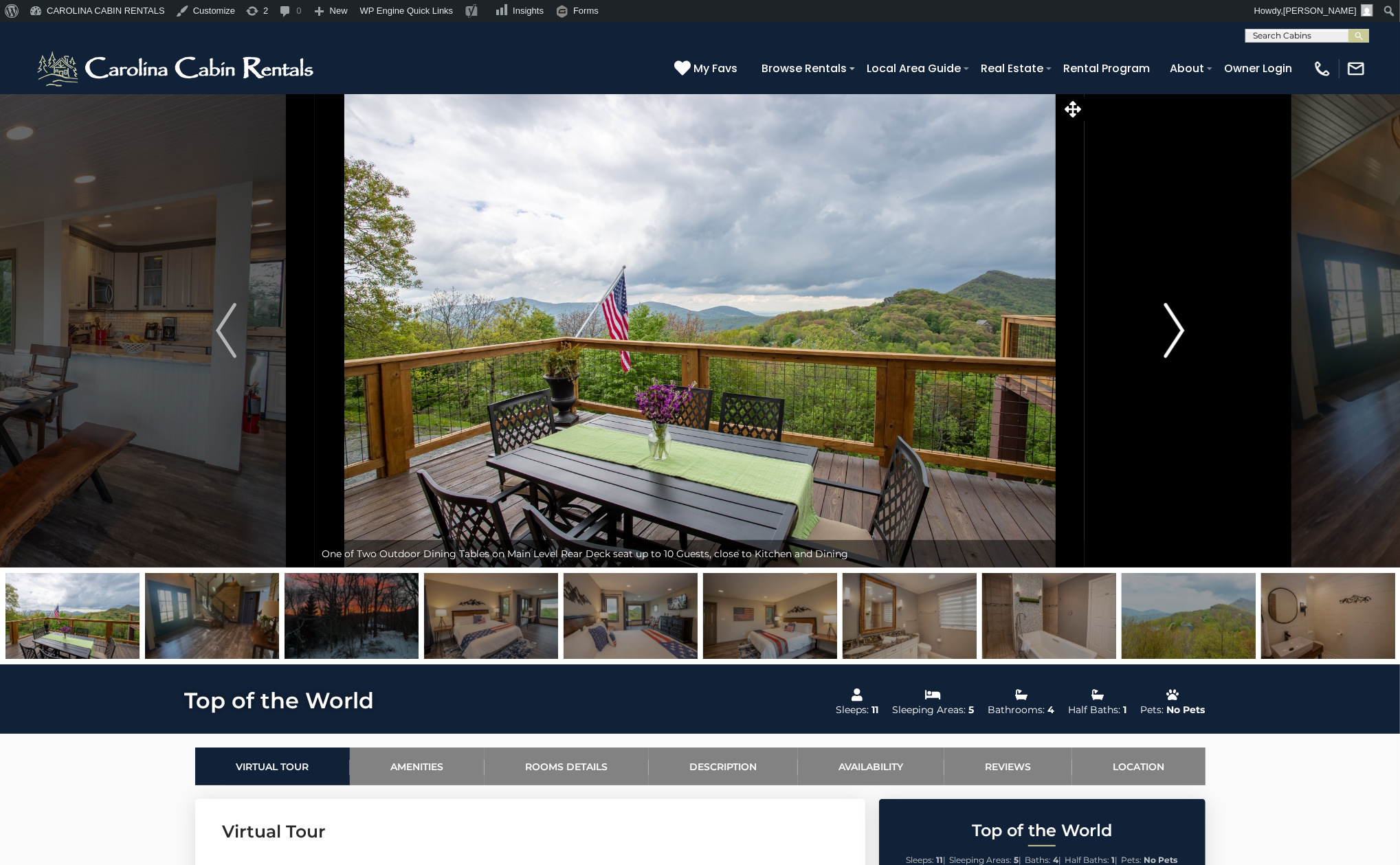
click at [1178, 332] on img "Next" at bounding box center [1174, 330] width 21 height 55
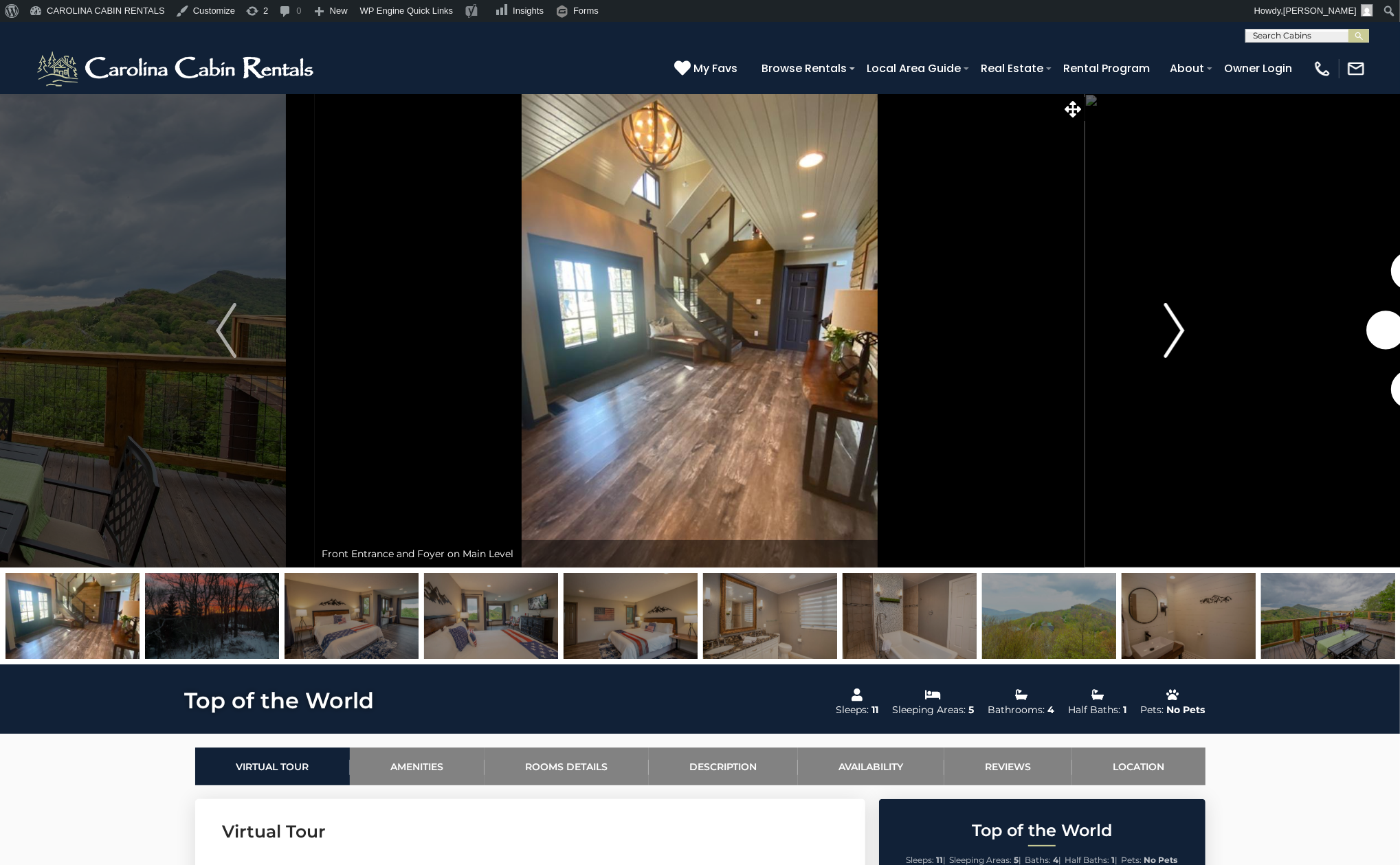
click at [1178, 332] on img "Next" at bounding box center [1174, 330] width 21 height 55
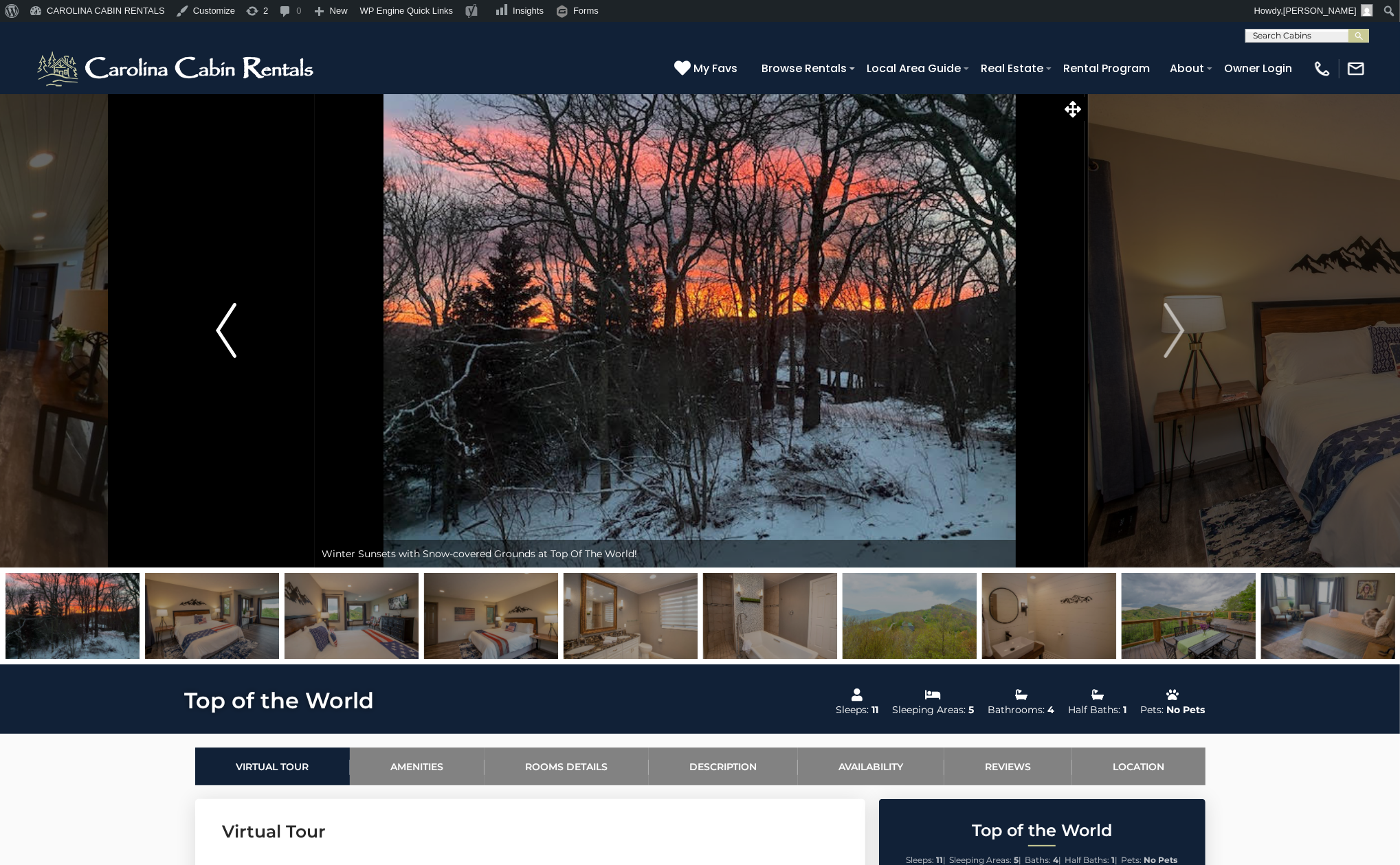
click at [213, 337] on button "Previous" at bounding box center [226, 331] width 178 height 474
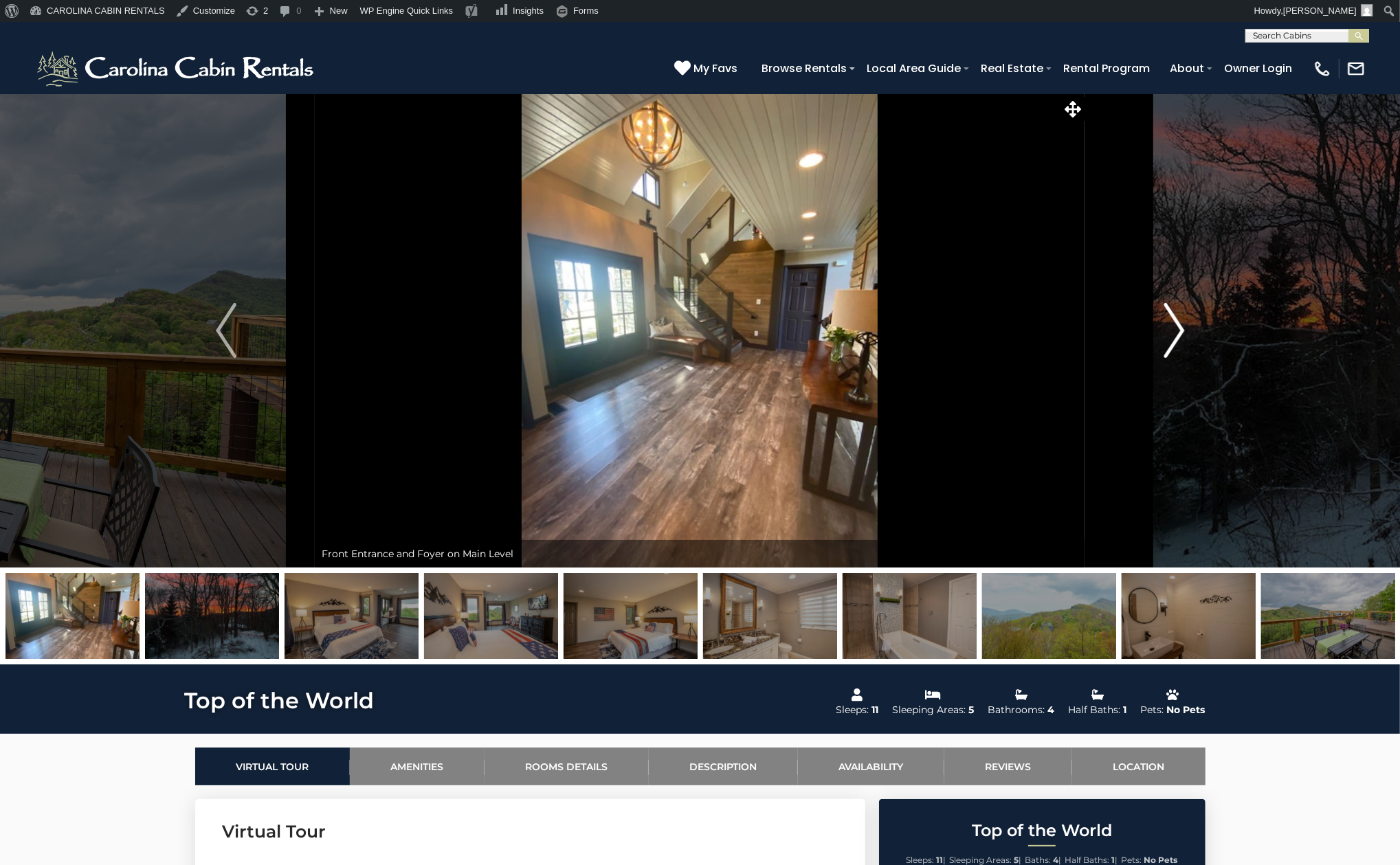
click at [1152, 315] on button "Next" at bounding box center [1174, 331] width 178 height 474
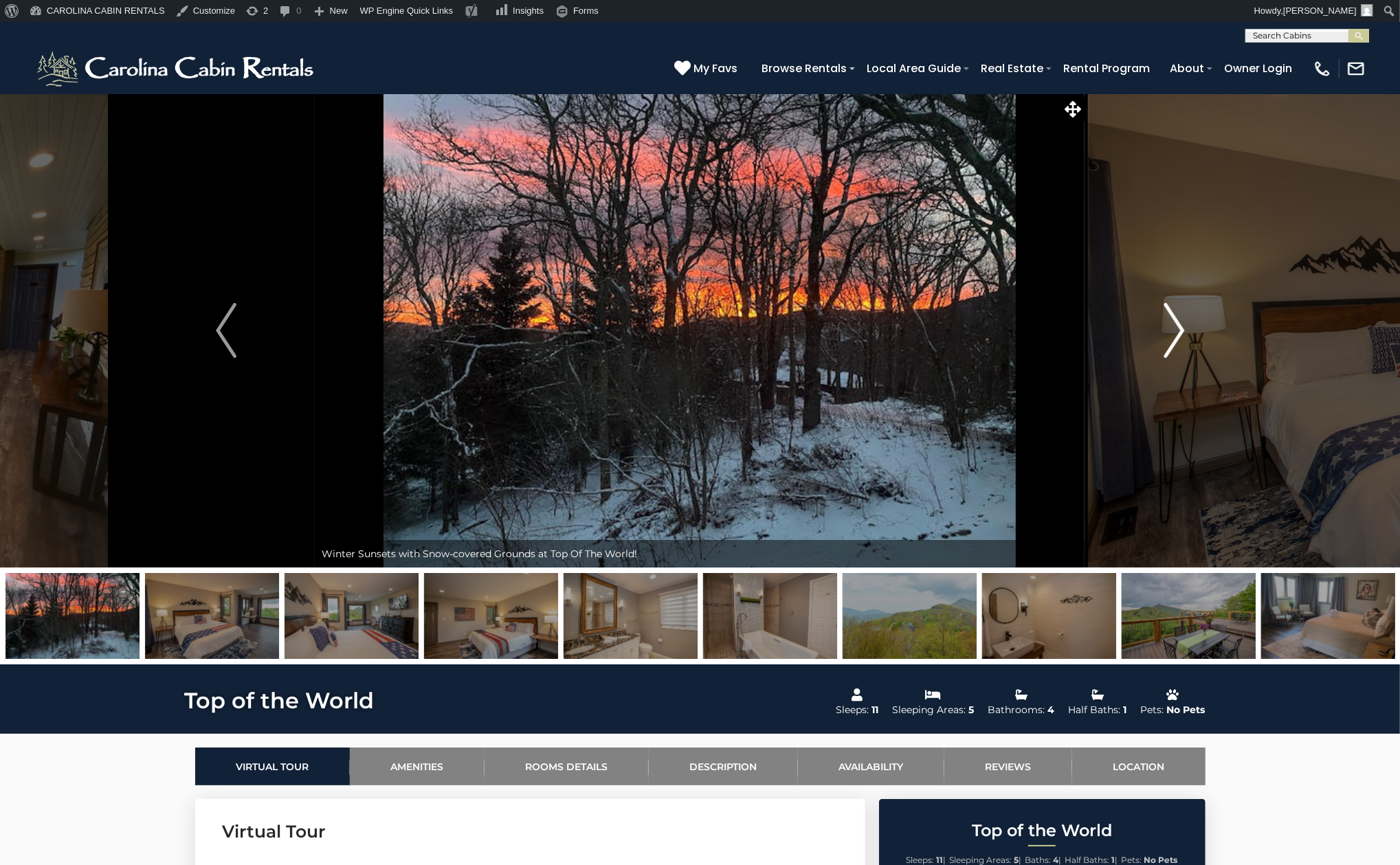
click at [1177, 323] on img "Next" at bounding box center [1174, 330] width 21 height 55
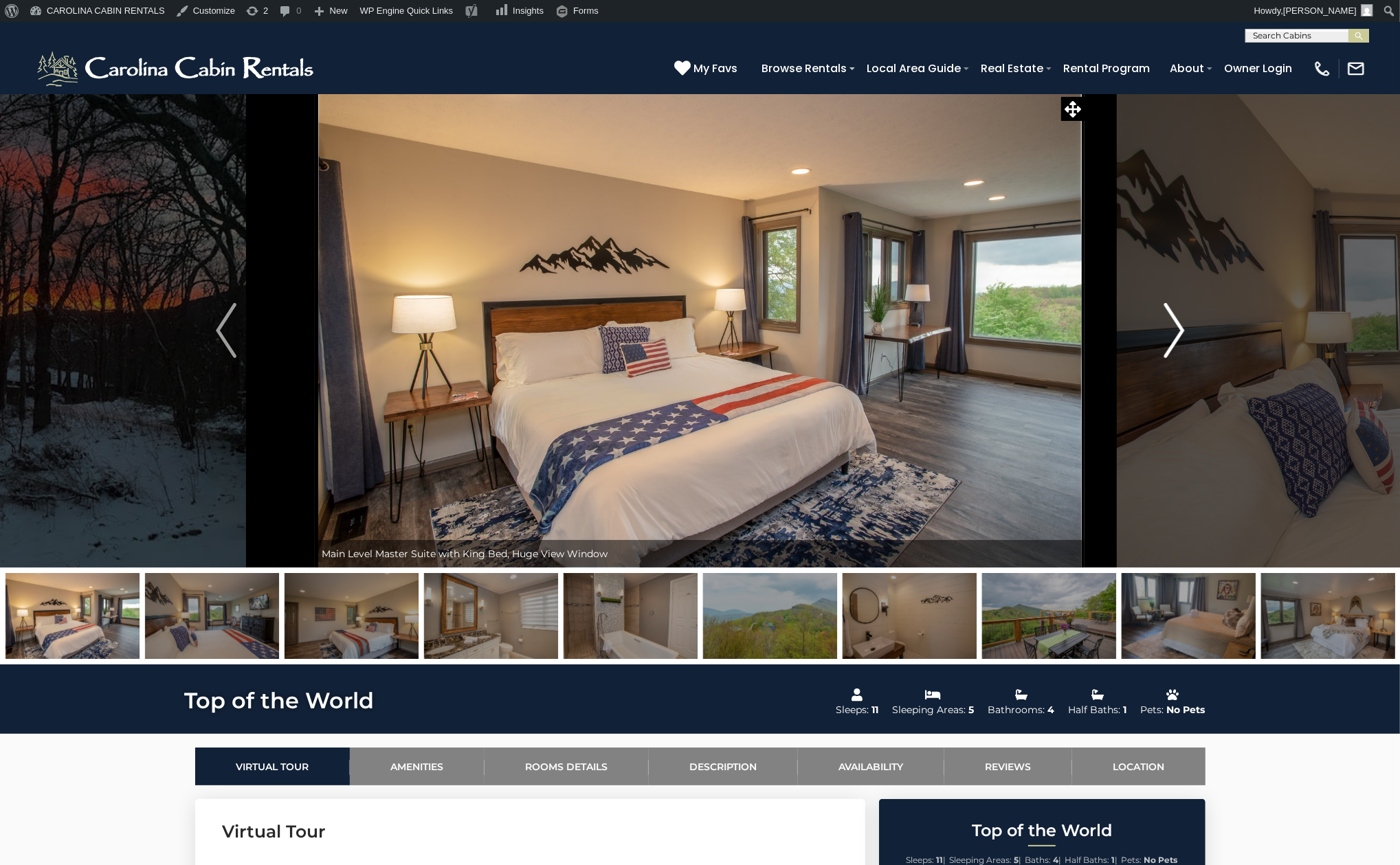
click at [1177, 323] on img "Next" at bounding box center [1174, 330] width 21 height 55
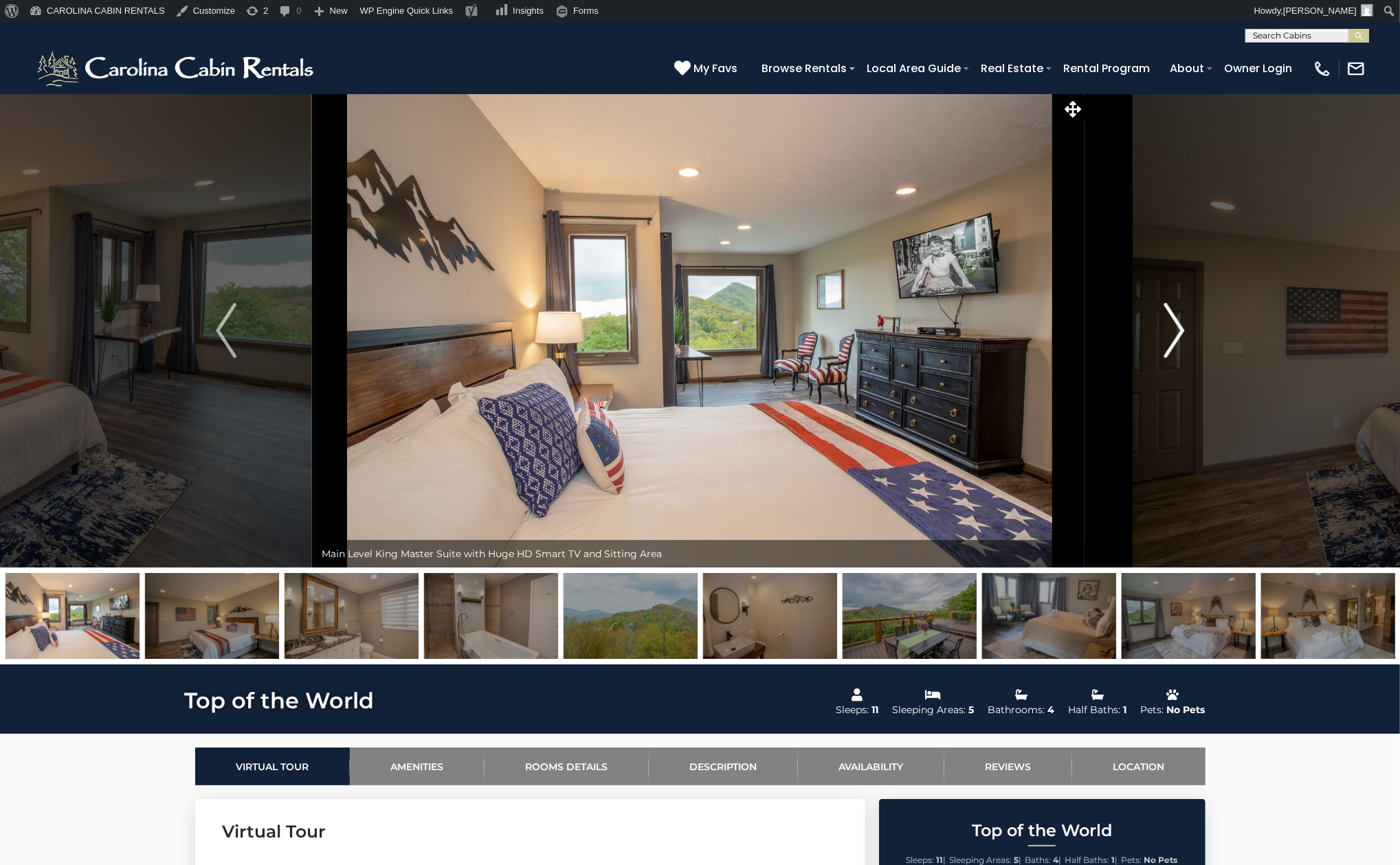
click at [1177, 323] on img "Next" at bounding box center [1174, 330] width 21 height 55
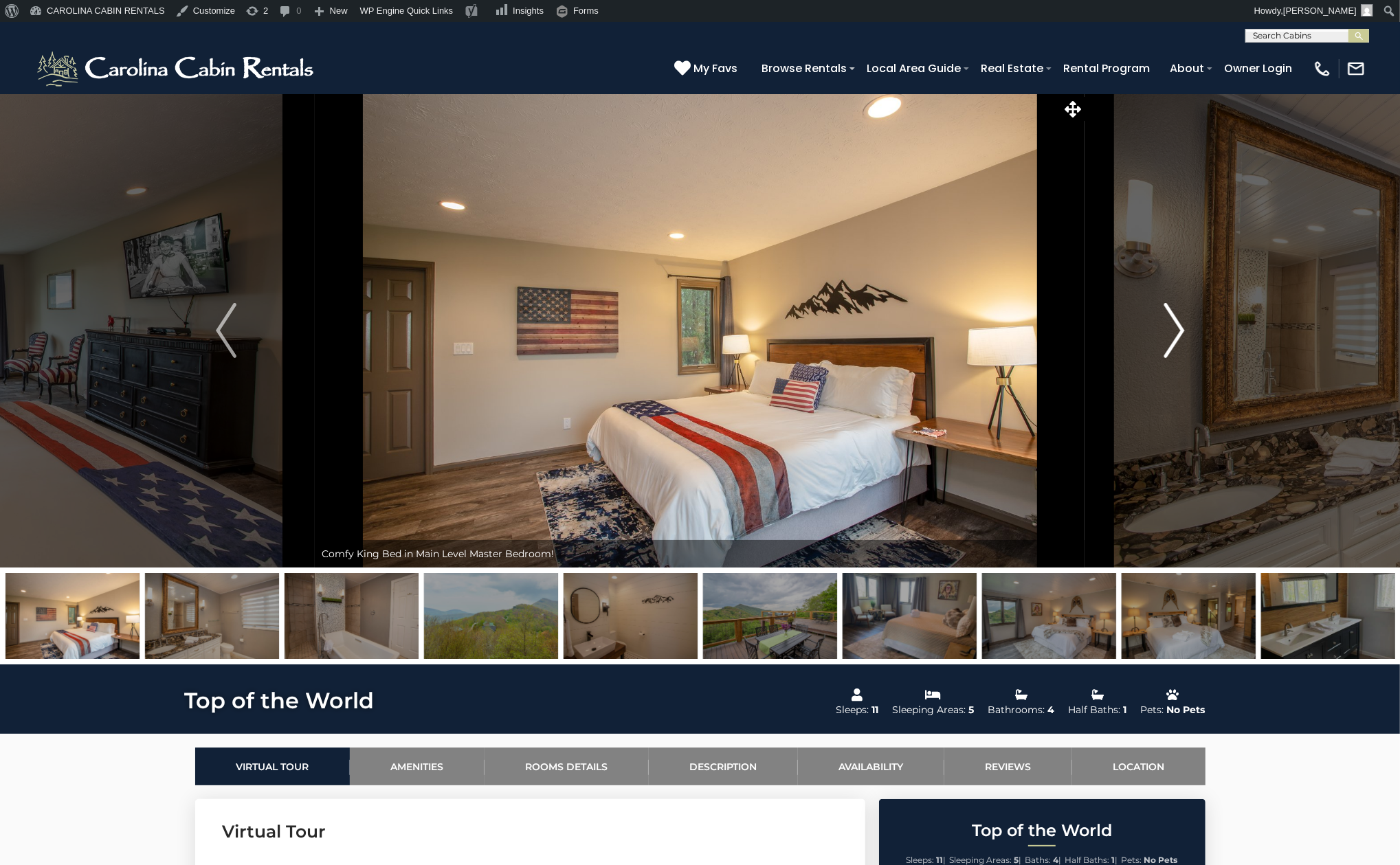
click at [1177, 323] on img "Next" at bounding box center [1174, 330] width 21 height 55
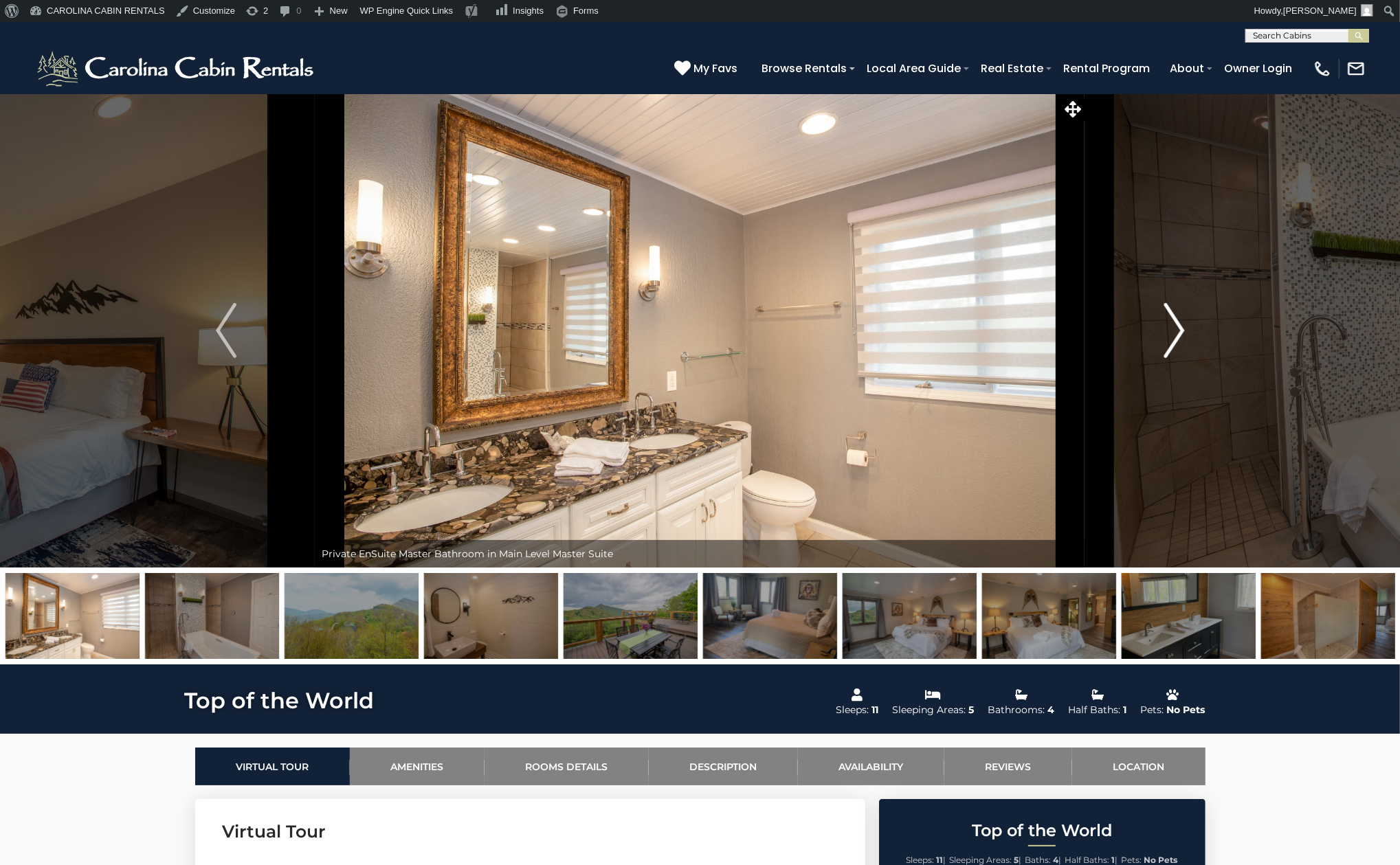
click at [1177, 323] on img "Next" at bounding box center [1174, 330] width 21 height 55
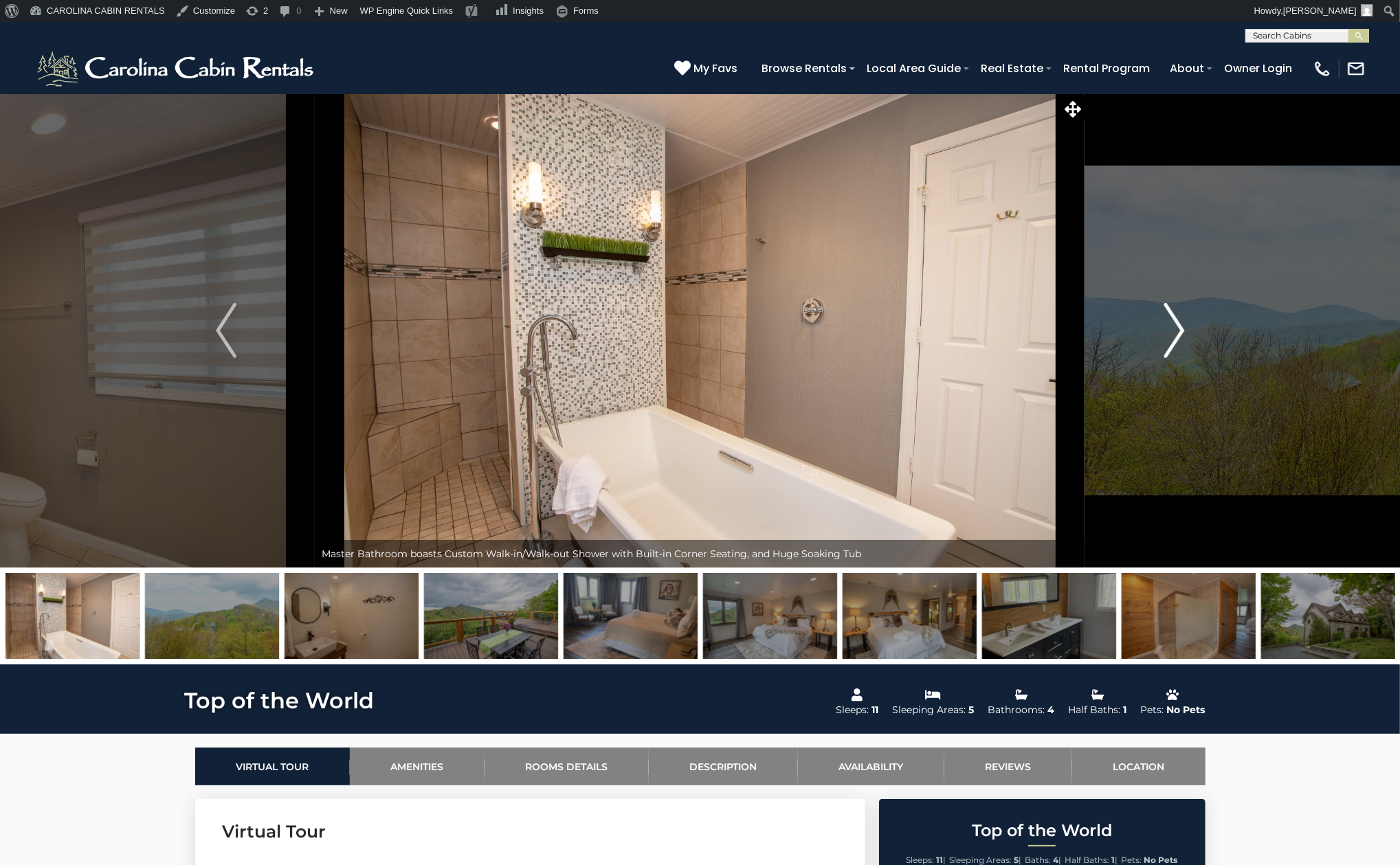
click at [1177, 323] on img "Next" at bounding box center [1174, 330] width 21 height 55
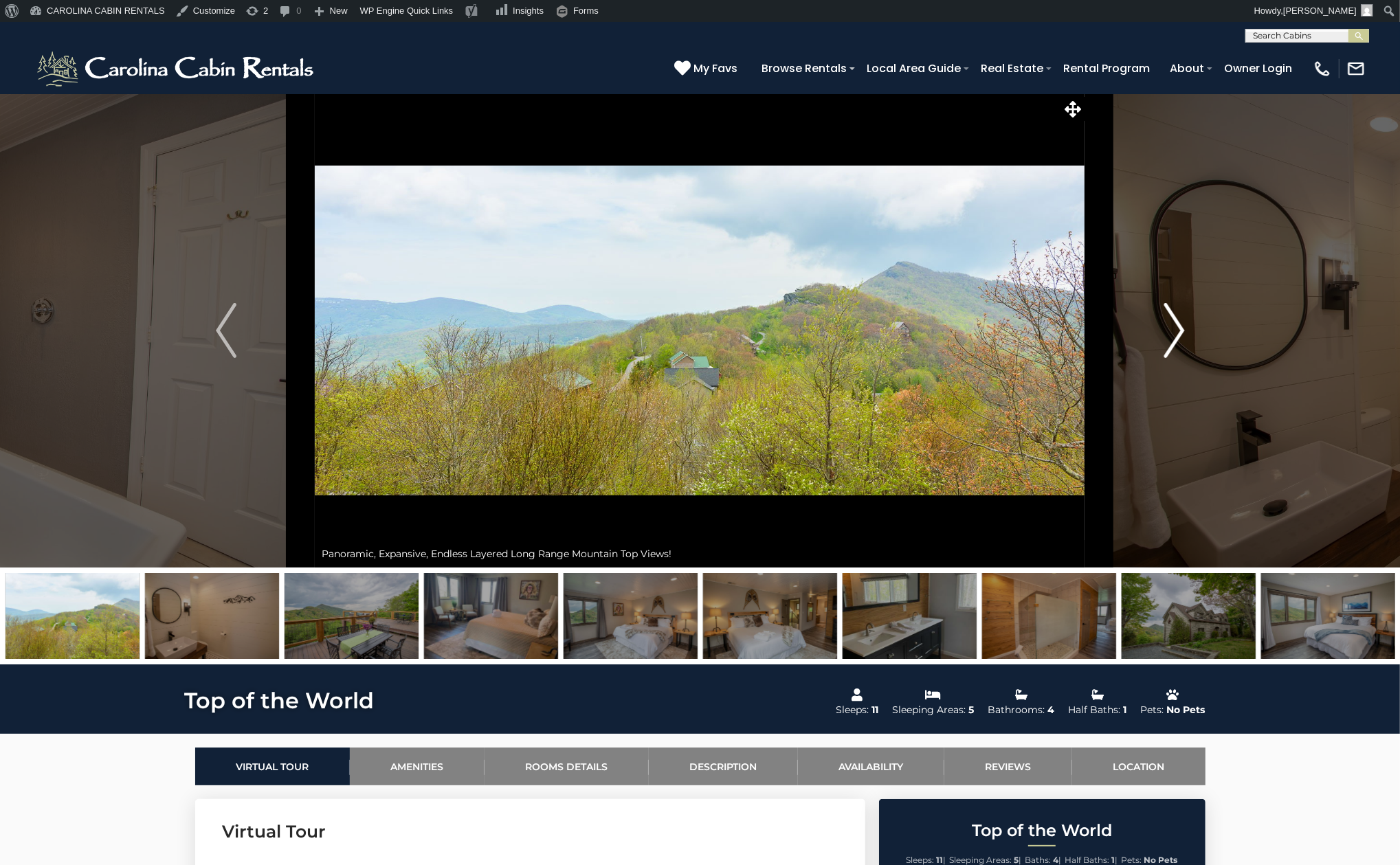
click at [1177, 323] on img "Next" at bounding box center [1174, 330] width 21 height 55
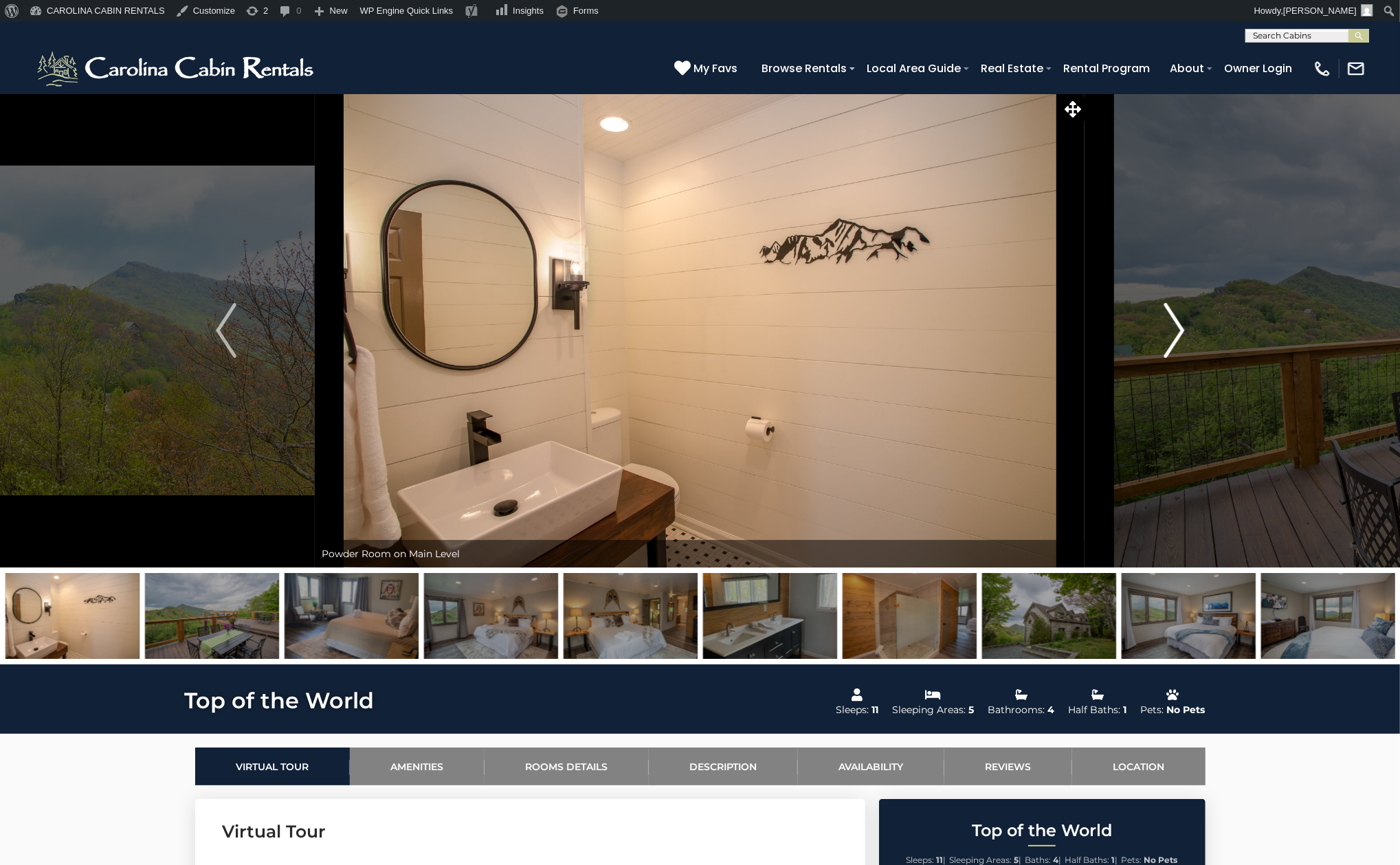
click at [1177, 323] on img "Next" at bounding box center [1174, 330] width 21 height 55
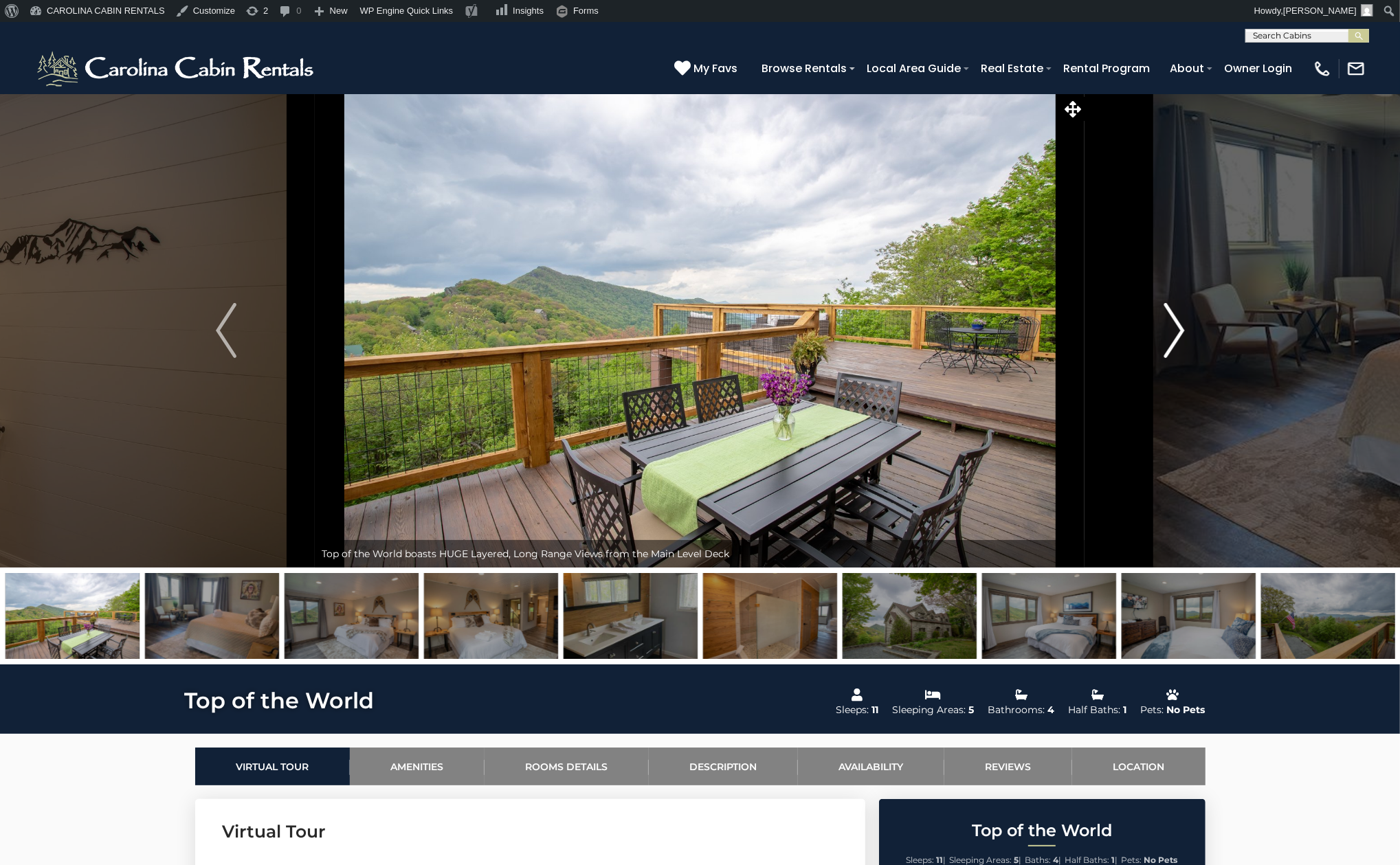
click at [1177, 323] on img "Next" at bounding box center [1174, 330] width 21 height 55
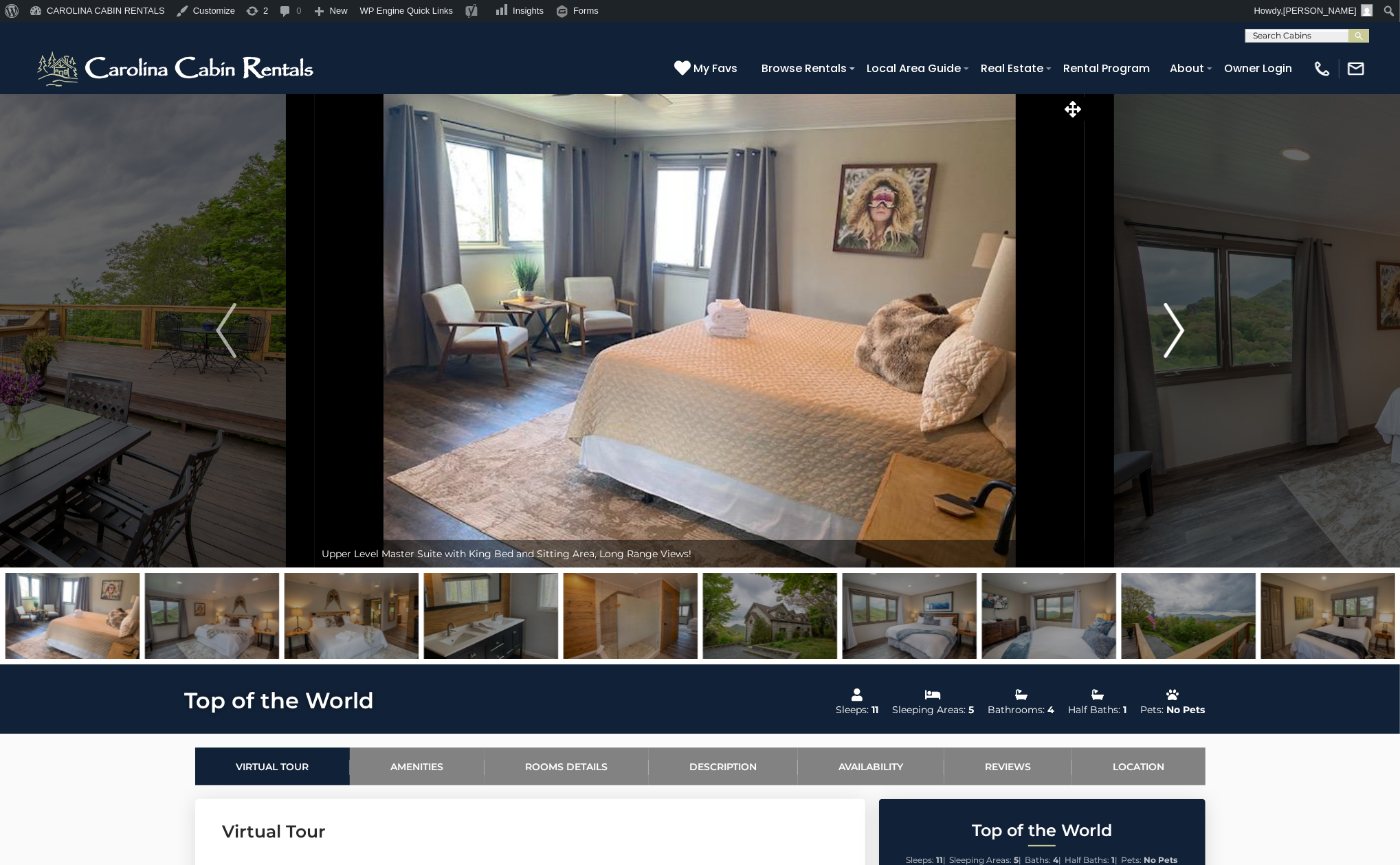
click at [1177, 323] on img "Next" at bounding box center [1174, 330] width 21 height 55
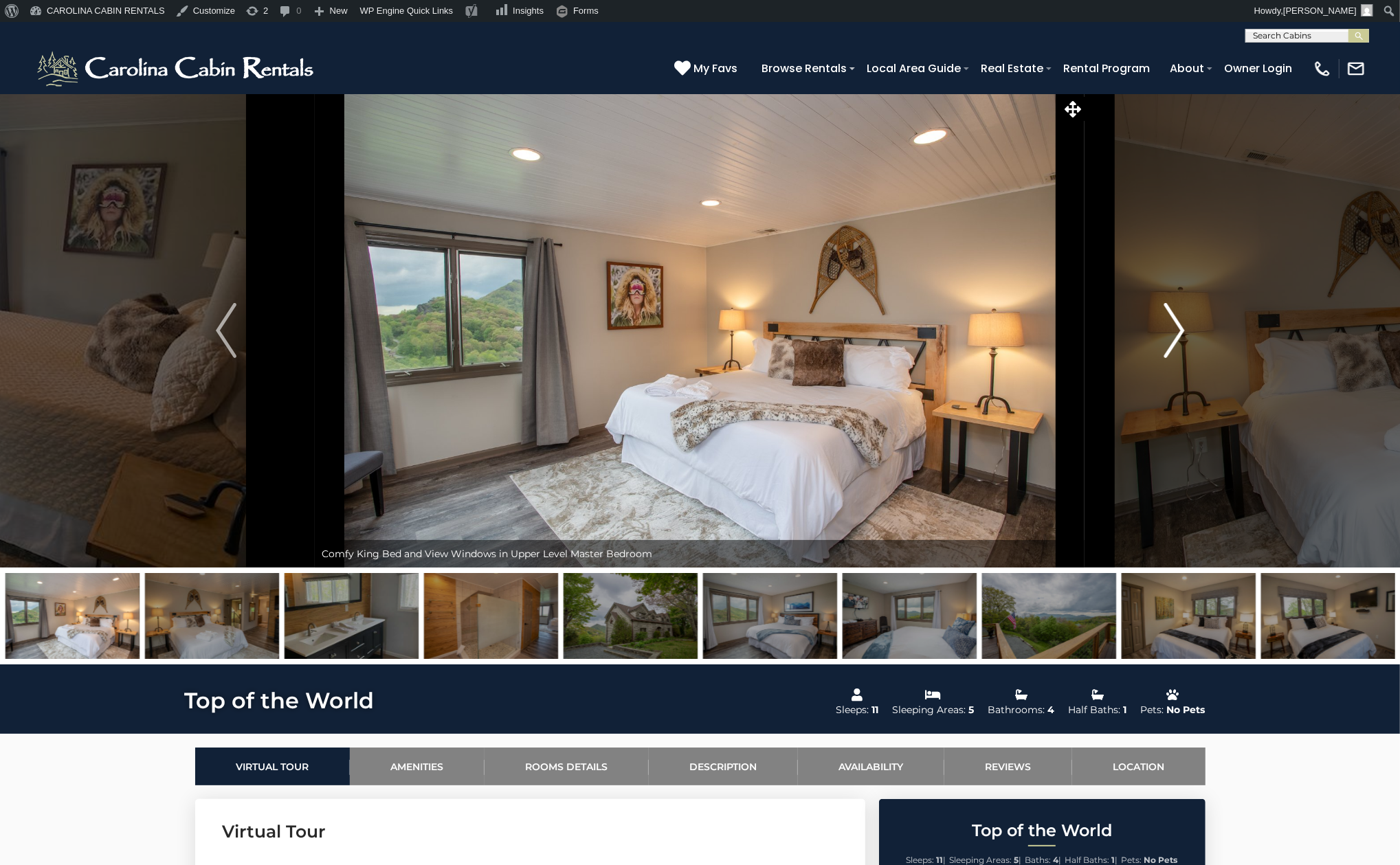
click at [1177, 323] on img "Next" at bounding box center [1174, 330] width 21 height 55
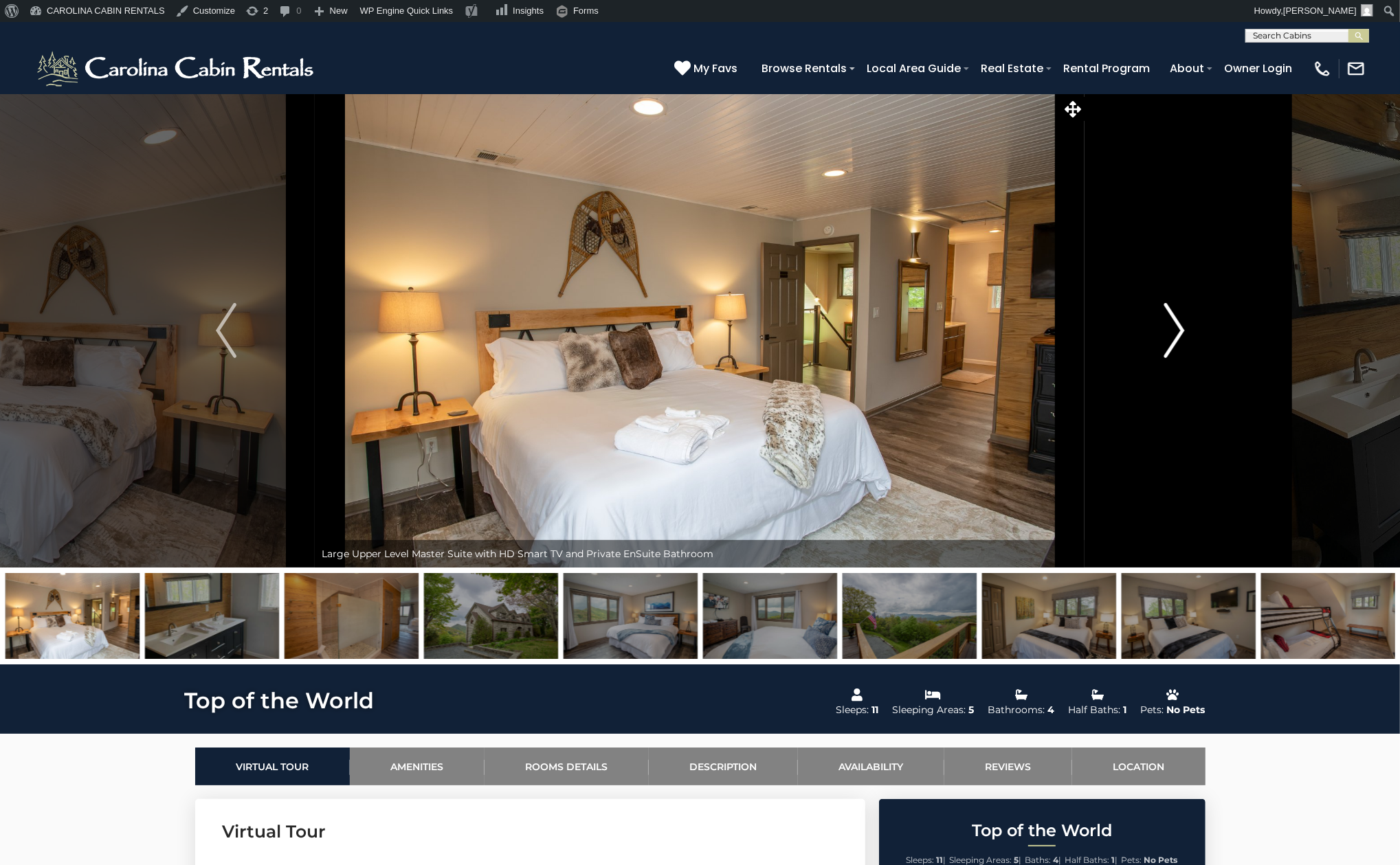
click at [1177, 323] on img "Next" at bounding box center [1174, 330] width 21 height 55
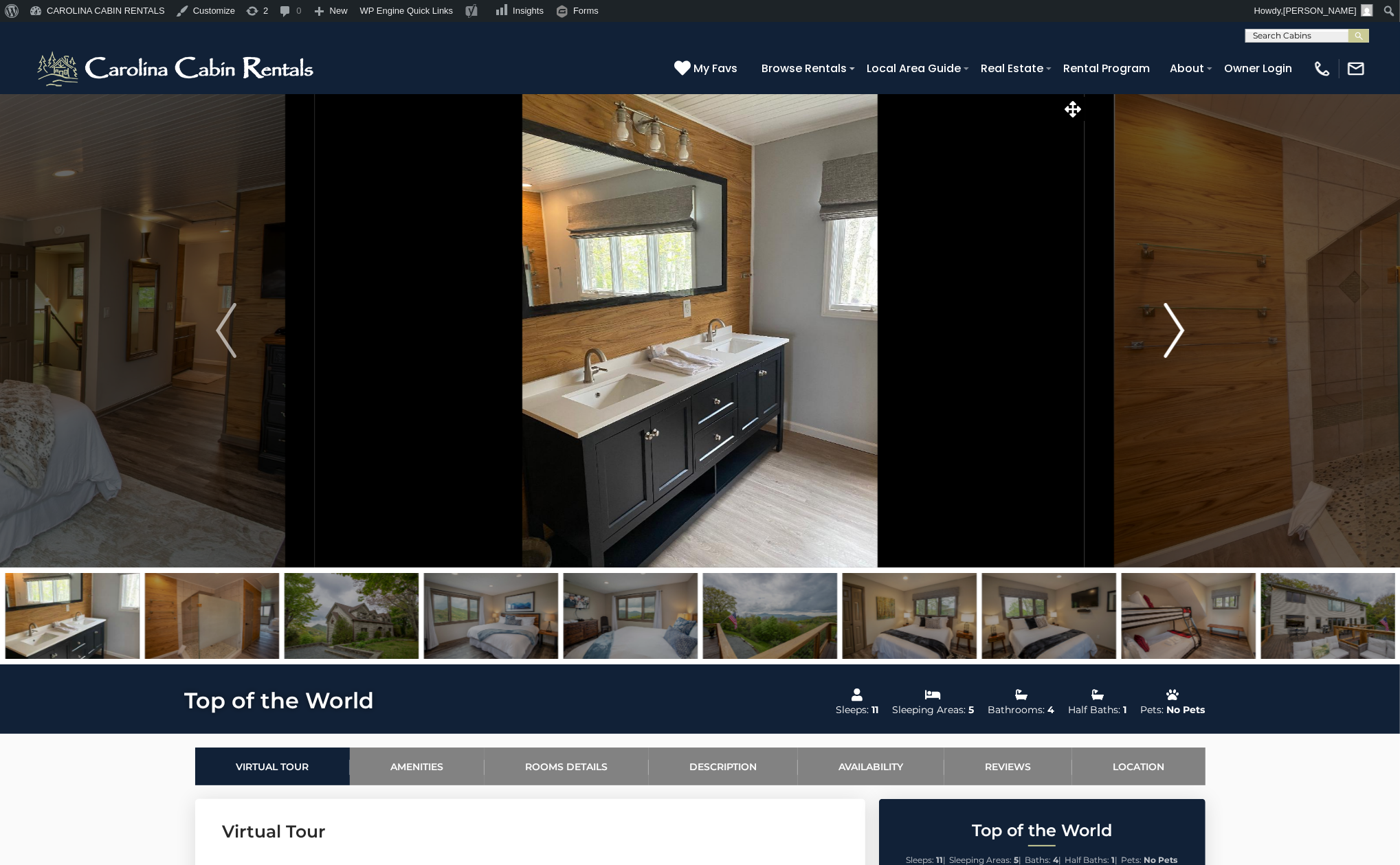
click at [1177, 323] on img "Next" at bounding box center [1174, 330] width 21 height 55
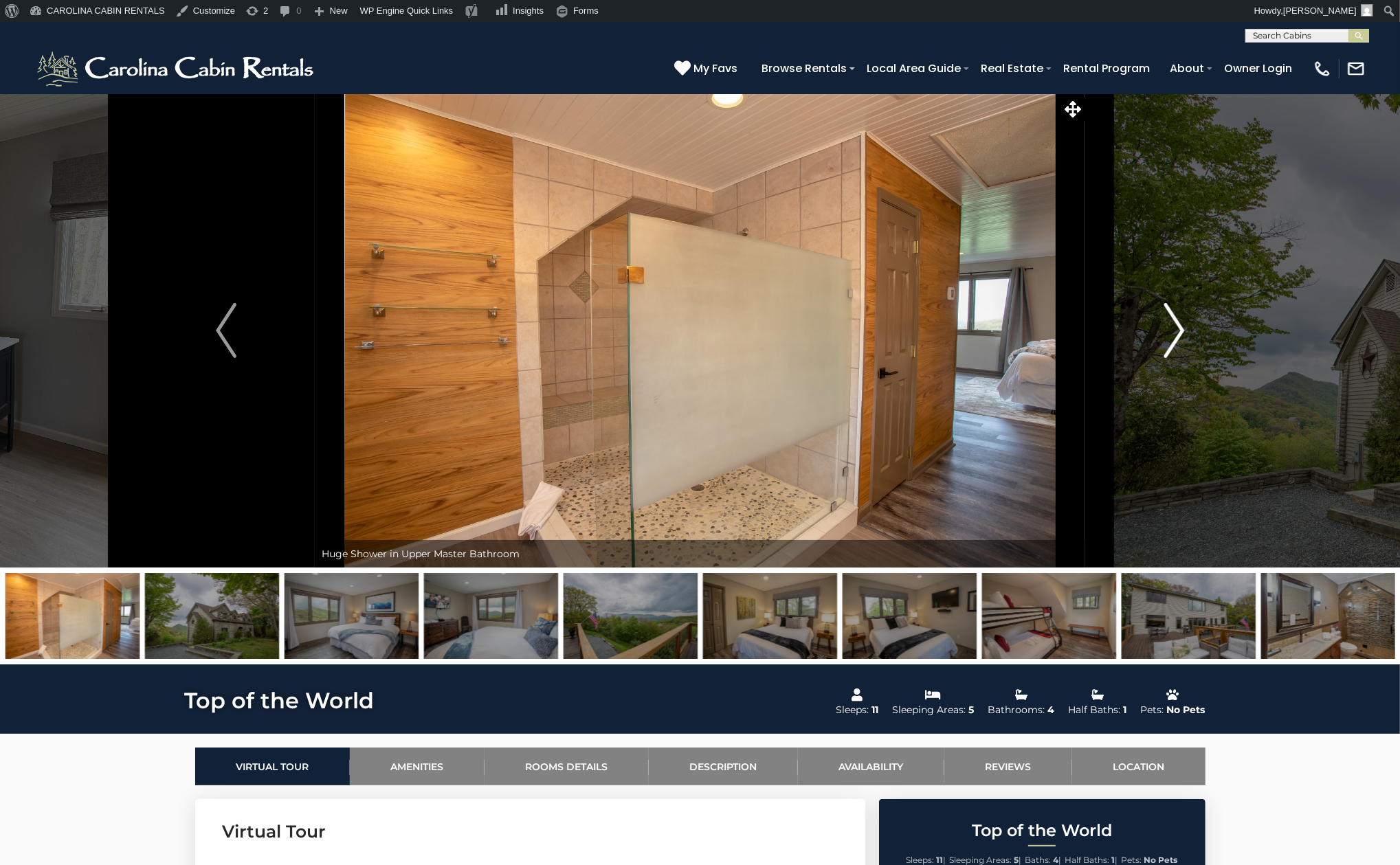
click at [1177, 323] on img "Next" at bounding box center [1174, 330] width 21 height 55
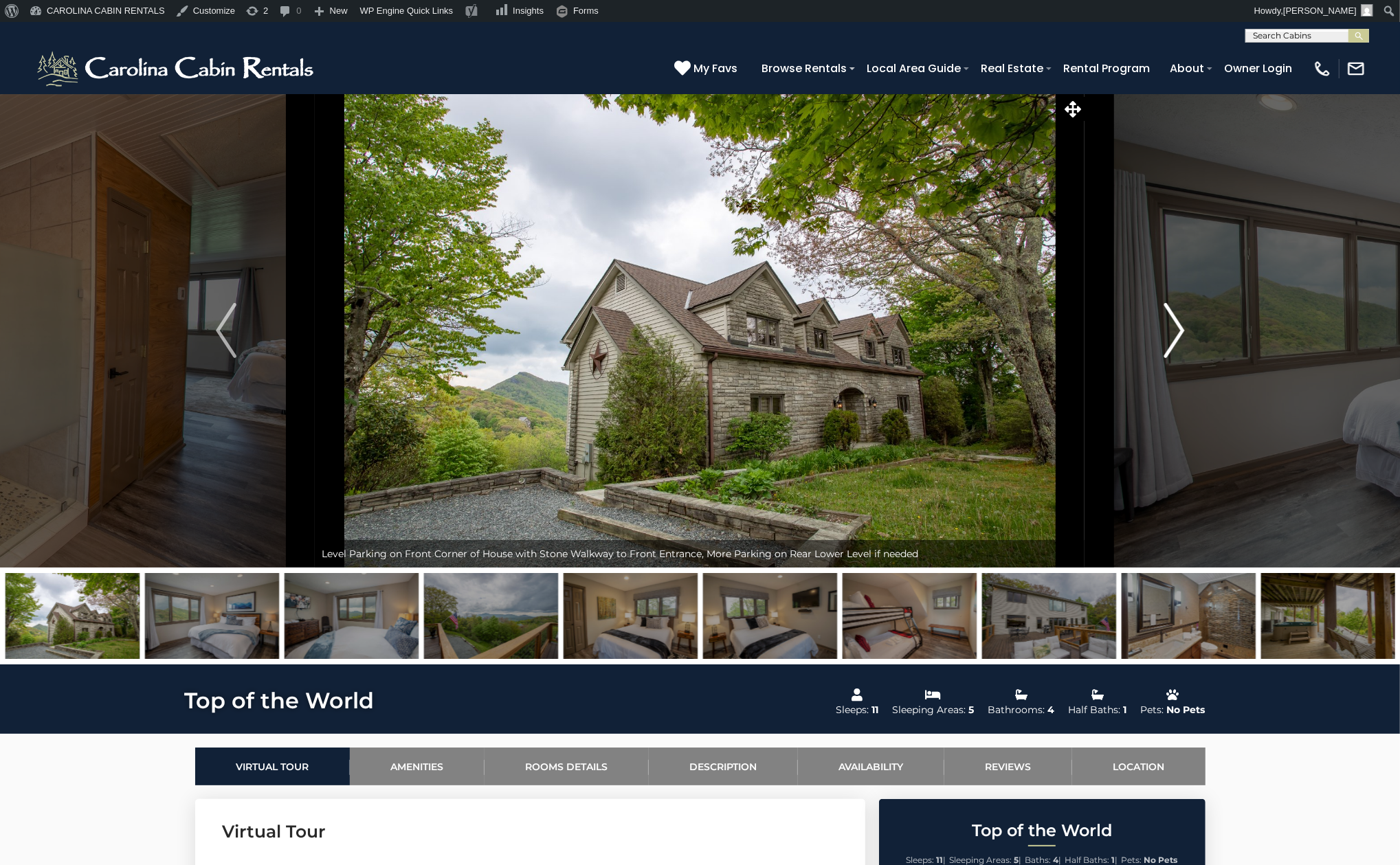
click at [1177, 323] on img "Next" at bounding box center [1174, 330] width 21 height 55
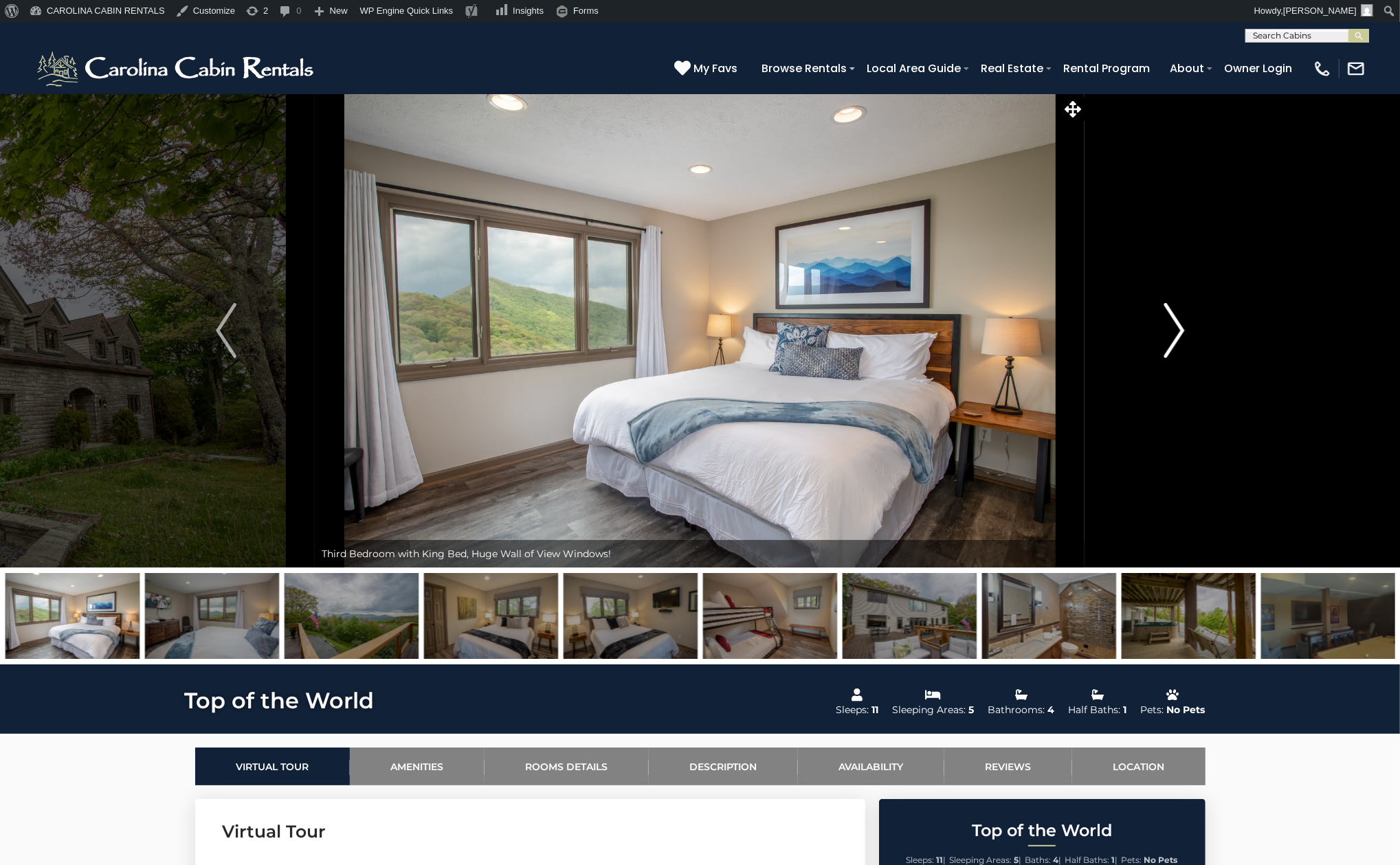
click at [1177, 323] on img "Next" at bounding box center [1174, 330] width 21 height 55
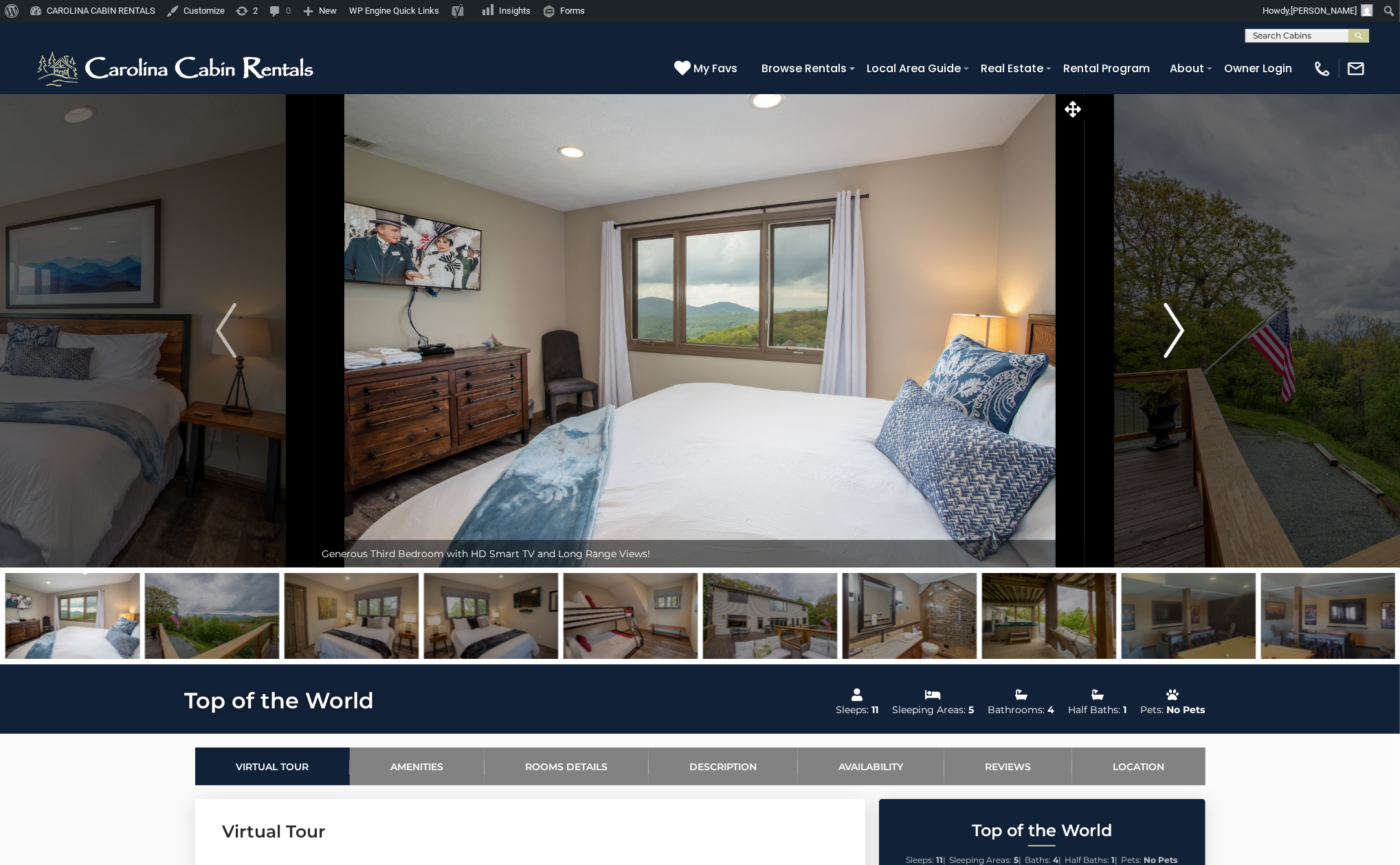
click at [1180, 317] on img "Next" at bounding box center [1174, 330] width 21 height 55
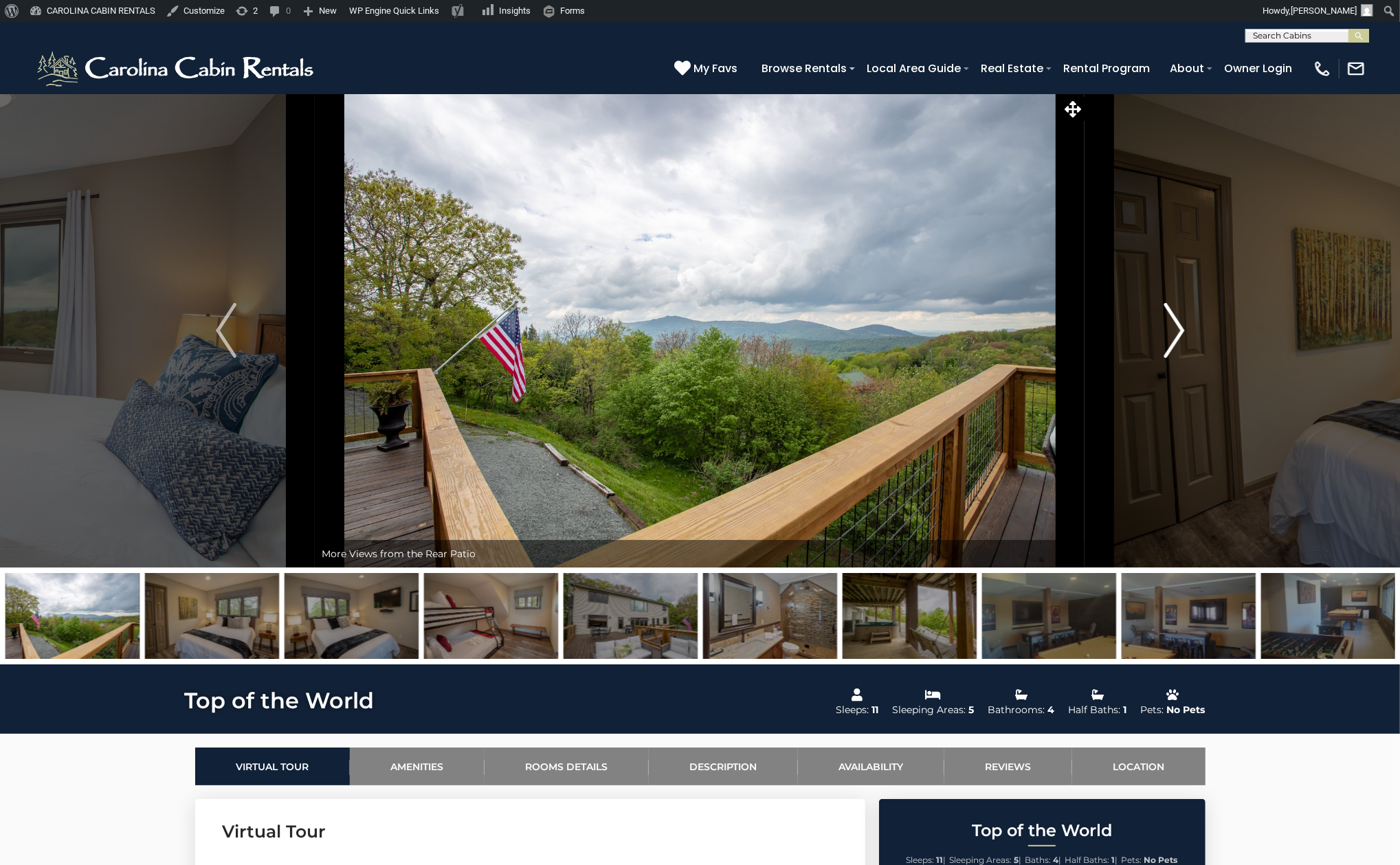
click at [1180, 317] on img "Next" at bounding box center [1174, 330] width 21 height 55
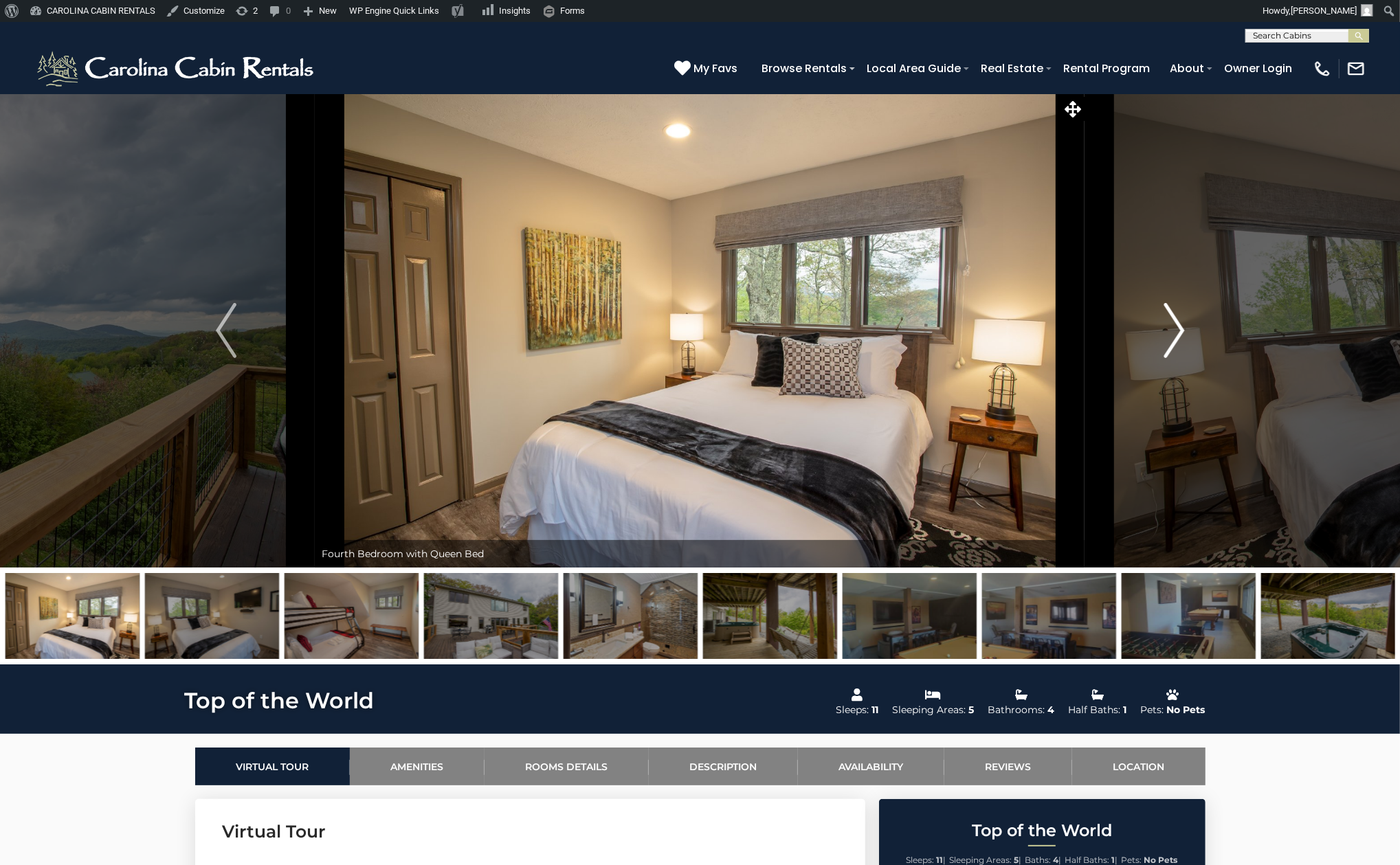
click at [1180, 317] on img "Next" at bounding box center [1174, 330] width 21 height 55
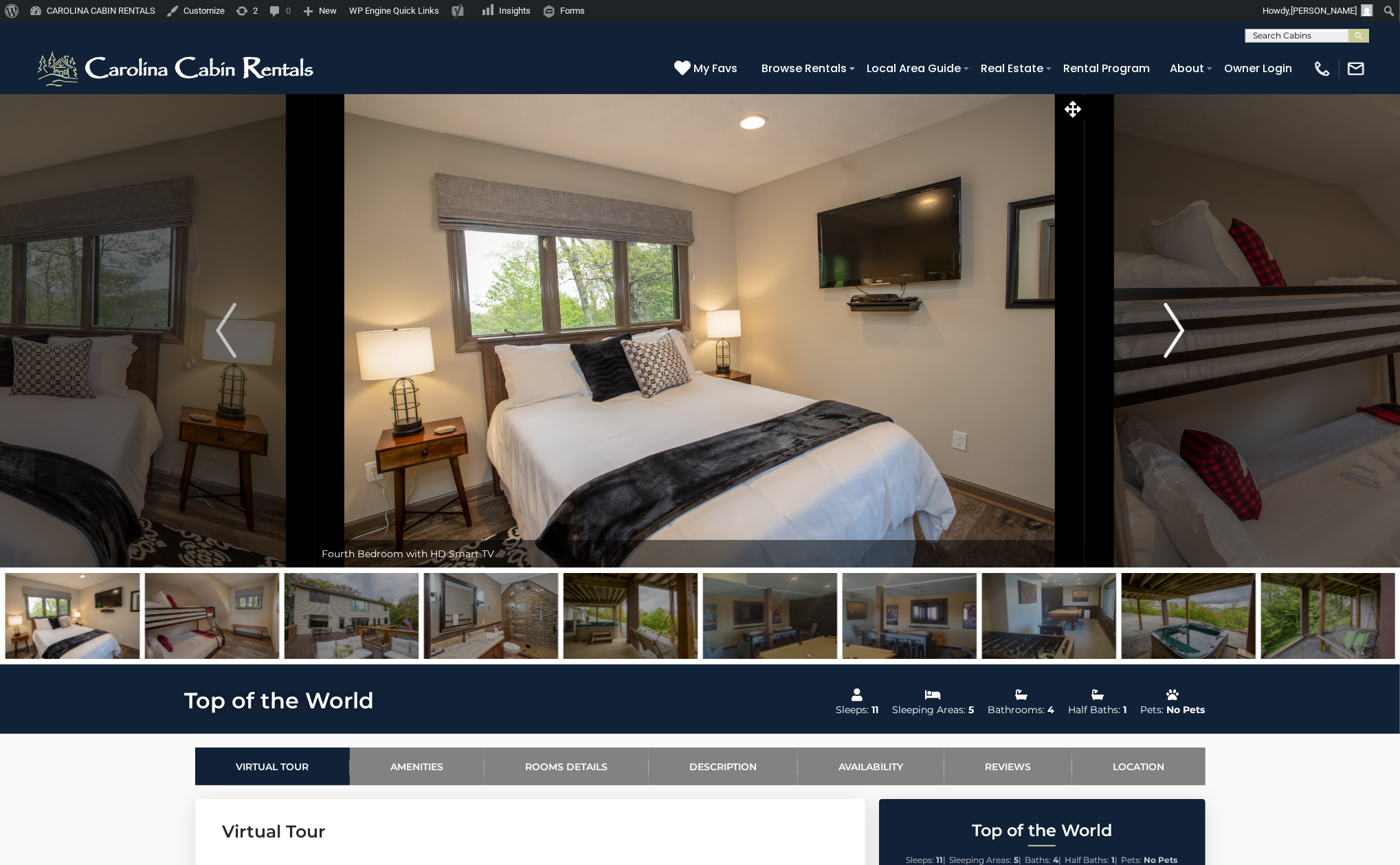
click at [1180, 317] on img "Next" at bounding box center [1174, 330] width 21 height 55
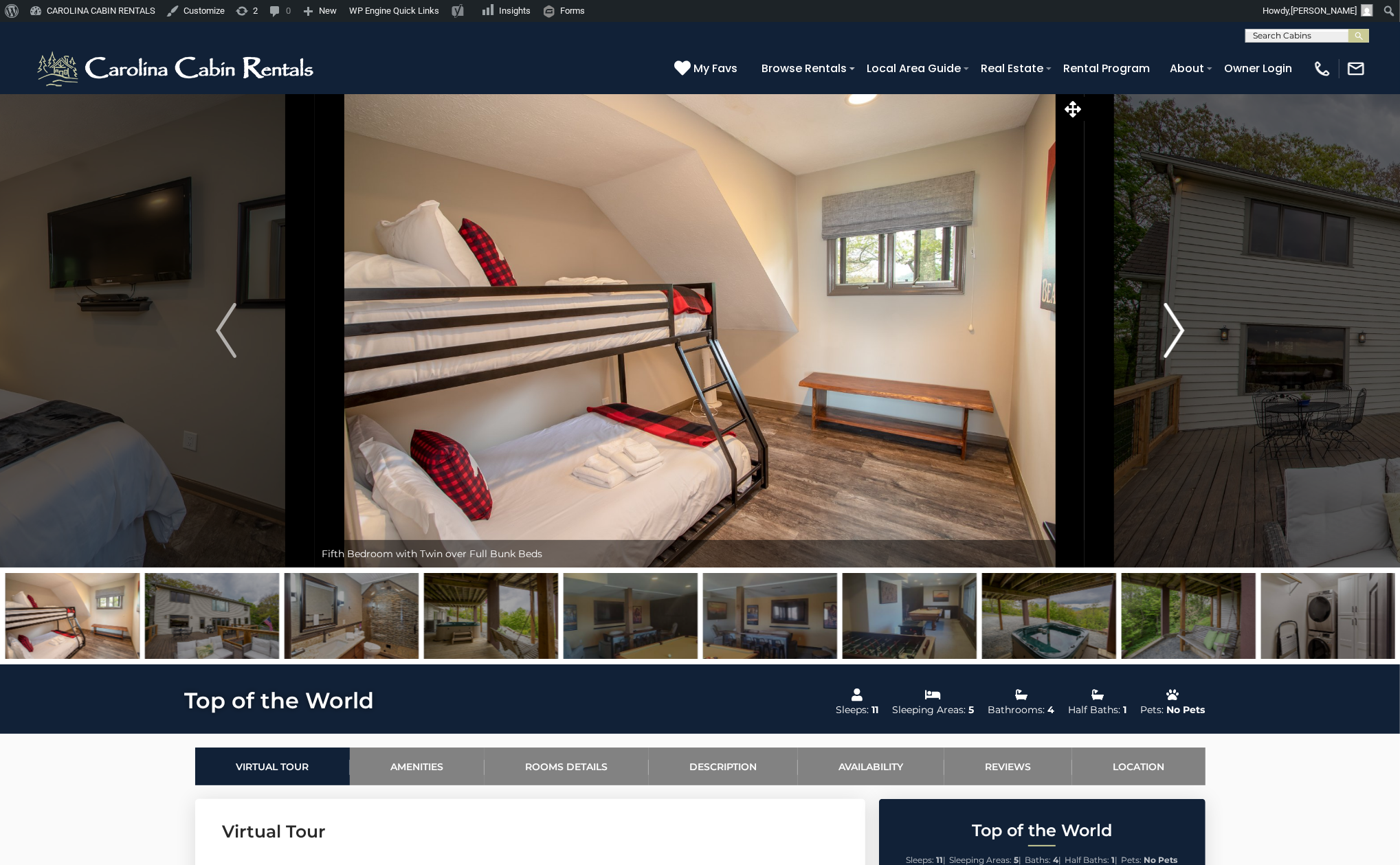
click at [1180, 317] on img "Next" at bounding box center [1174, 330] width 21 height 55
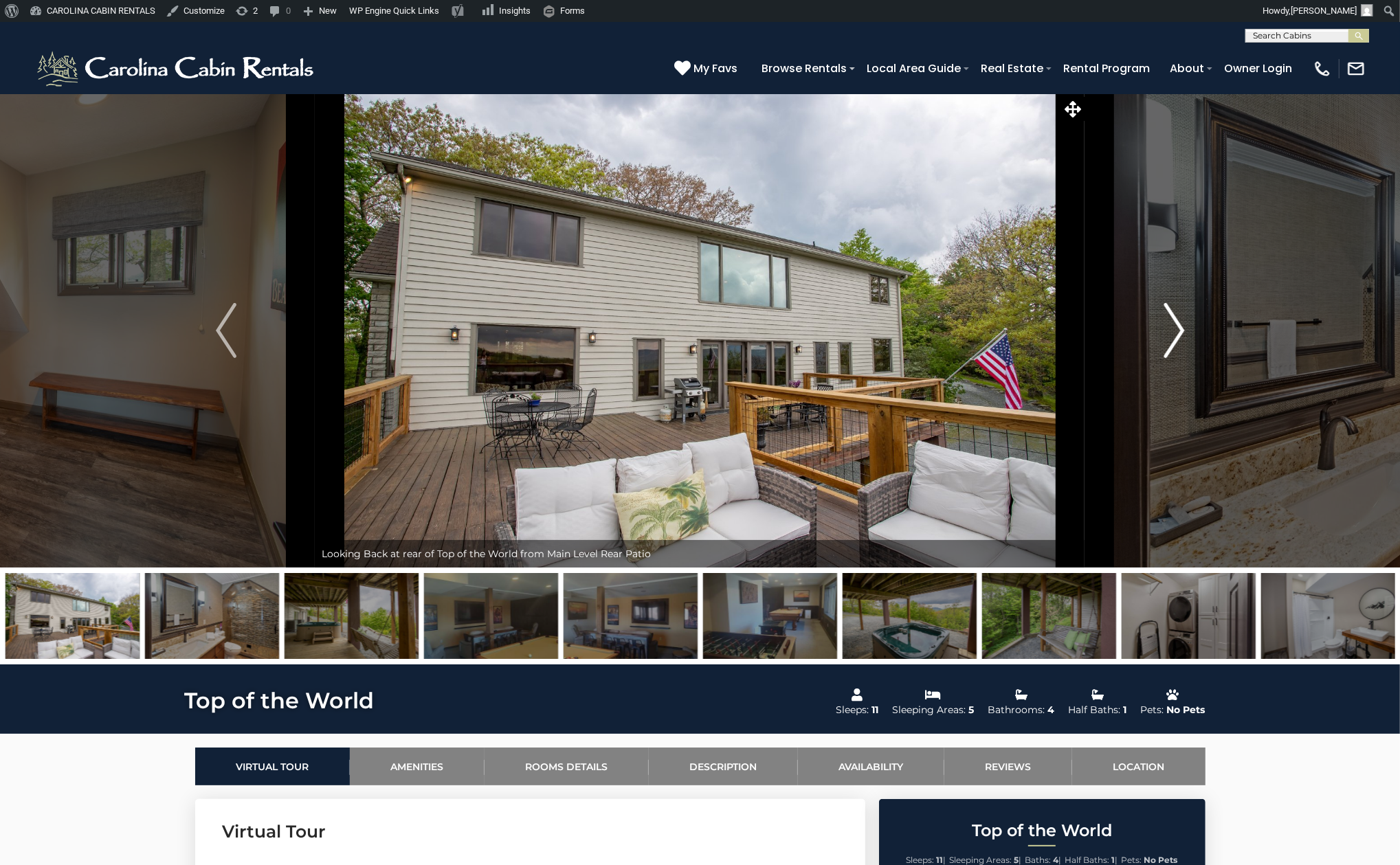
click at [1180, 317] on img "Next" at bounding box center [1174, 330] width 21 height 55
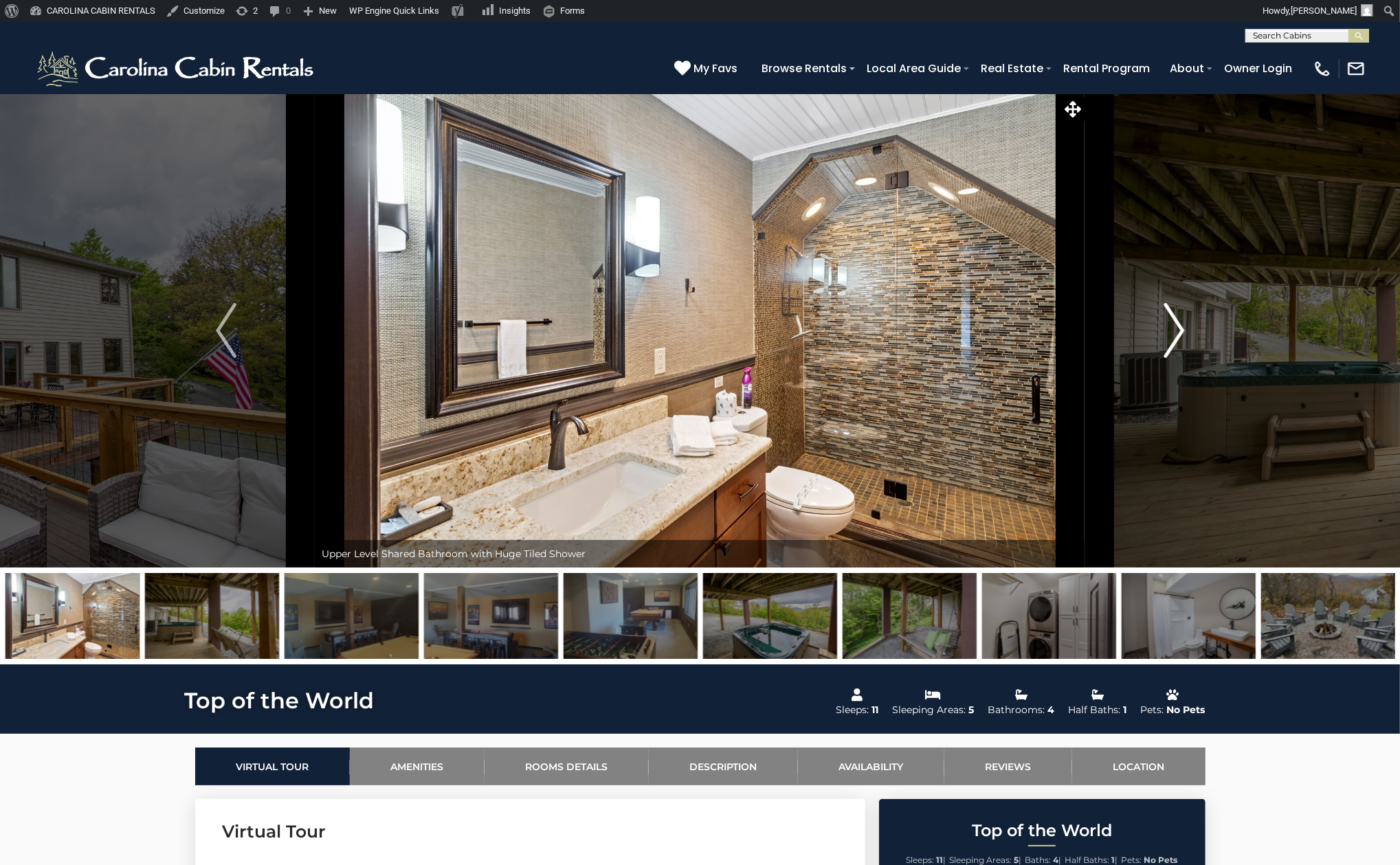
click at [1180, 317] on img "Next" at bounding box center [1174, 330] width 21 height 55
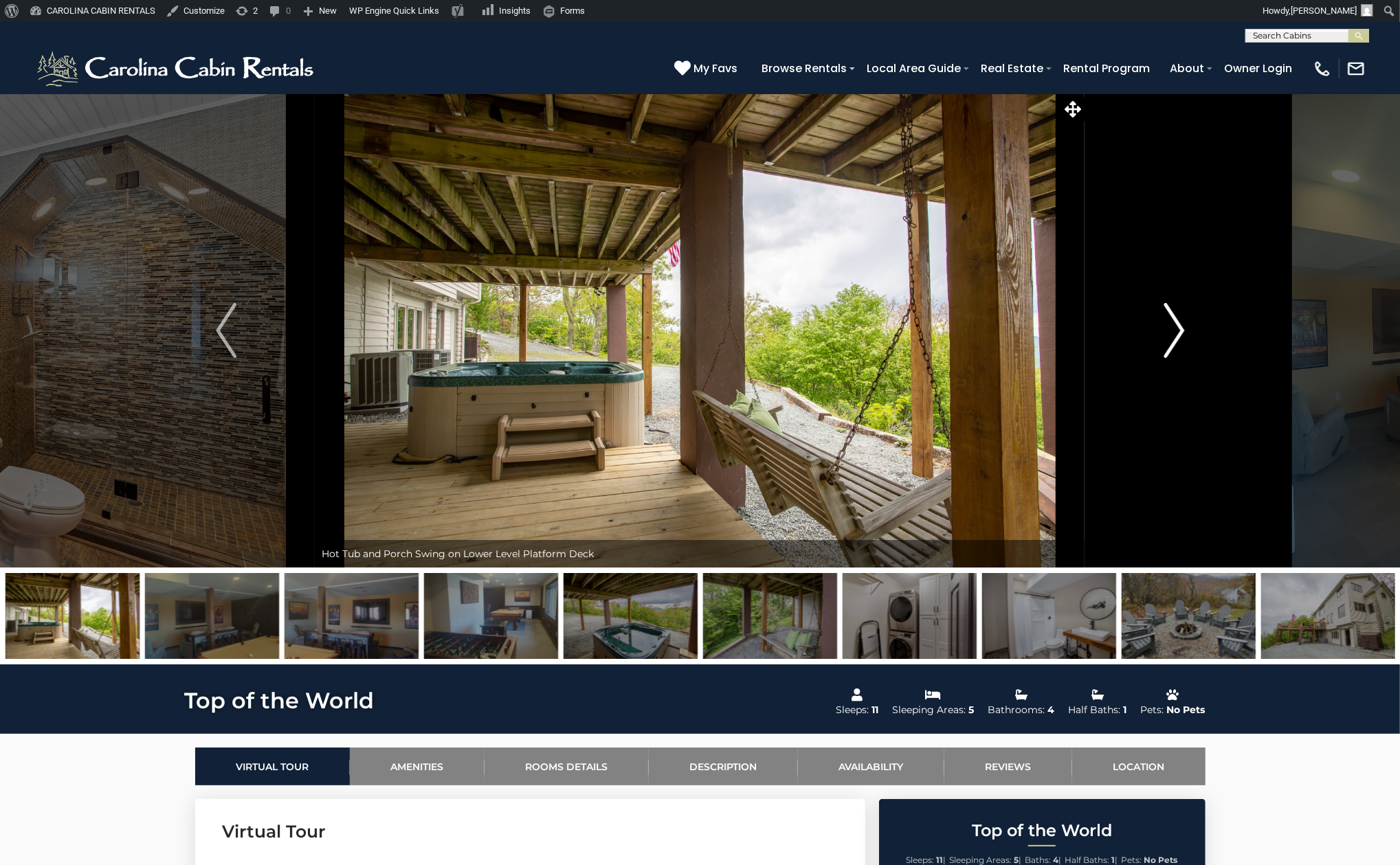
click at [1180, 317] on img "Next" at bounding box center [1174, 330] width 21 height 55
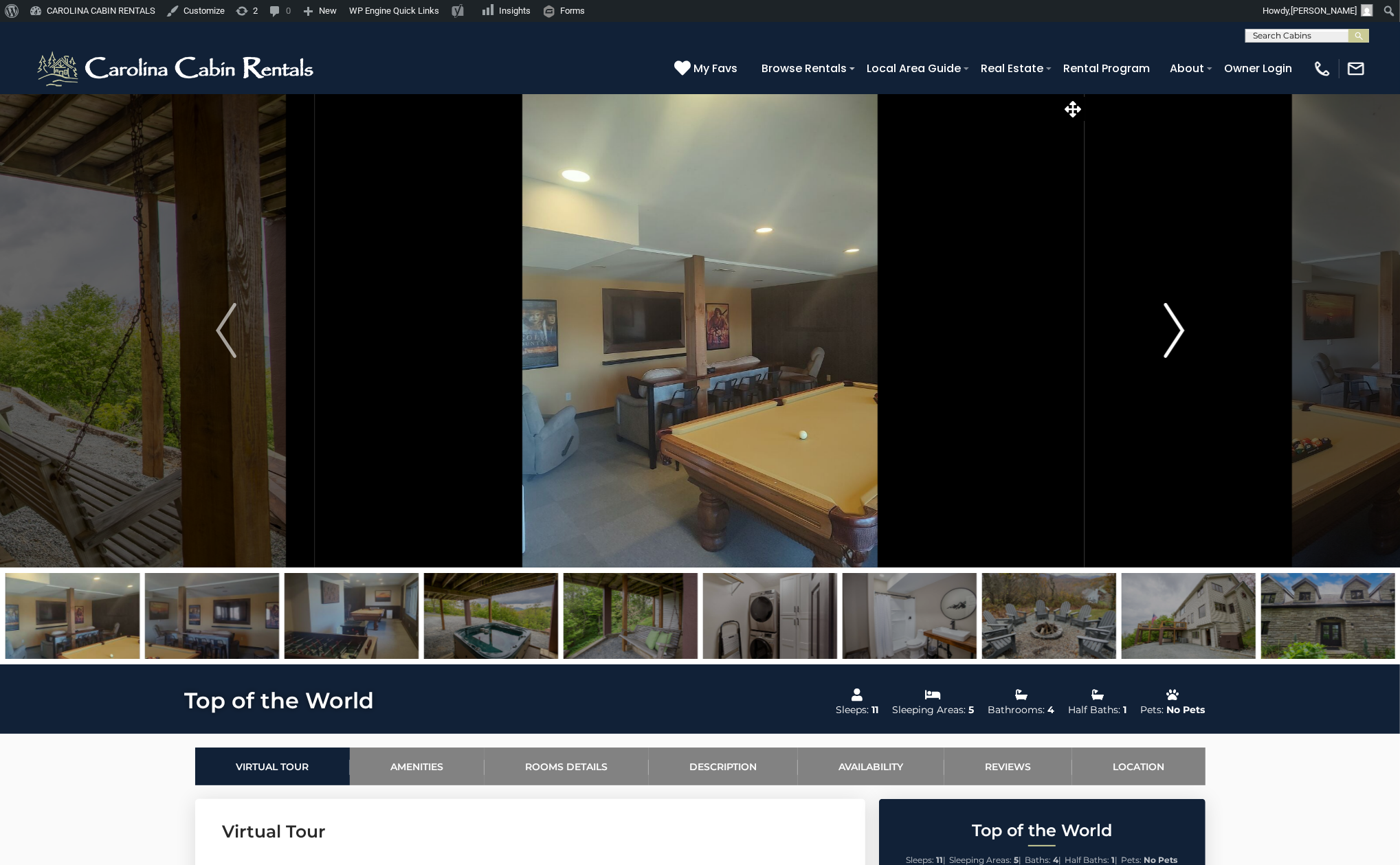
click at [1180, 317] on img "Next" at bounding box center [1174, 330] width 21 height 55
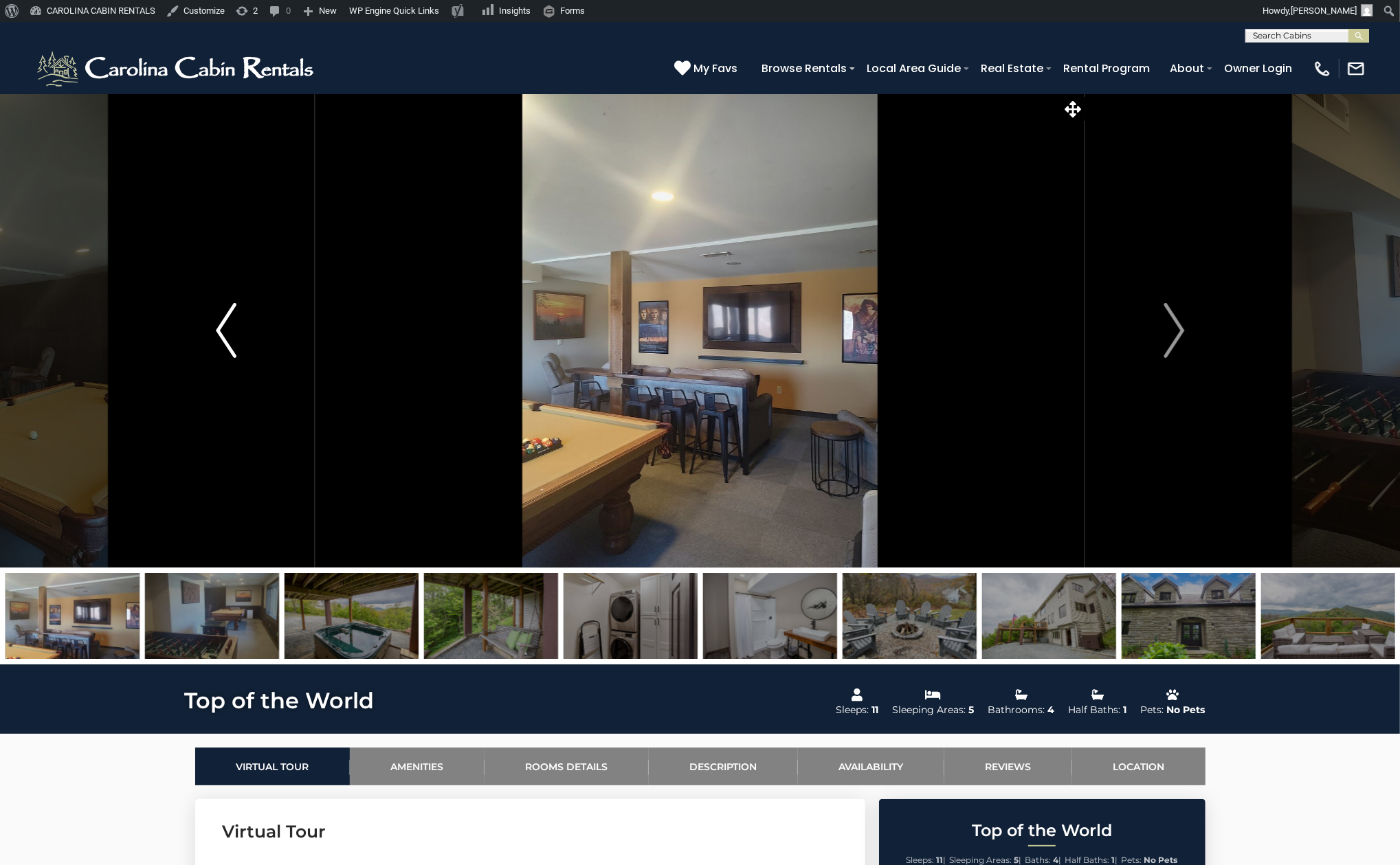
click at [214, 341] on button "Previous" at bounding box center [226, 331] width 178 height 474
